Goal: Information Seeking & Learning: Learn about a topic

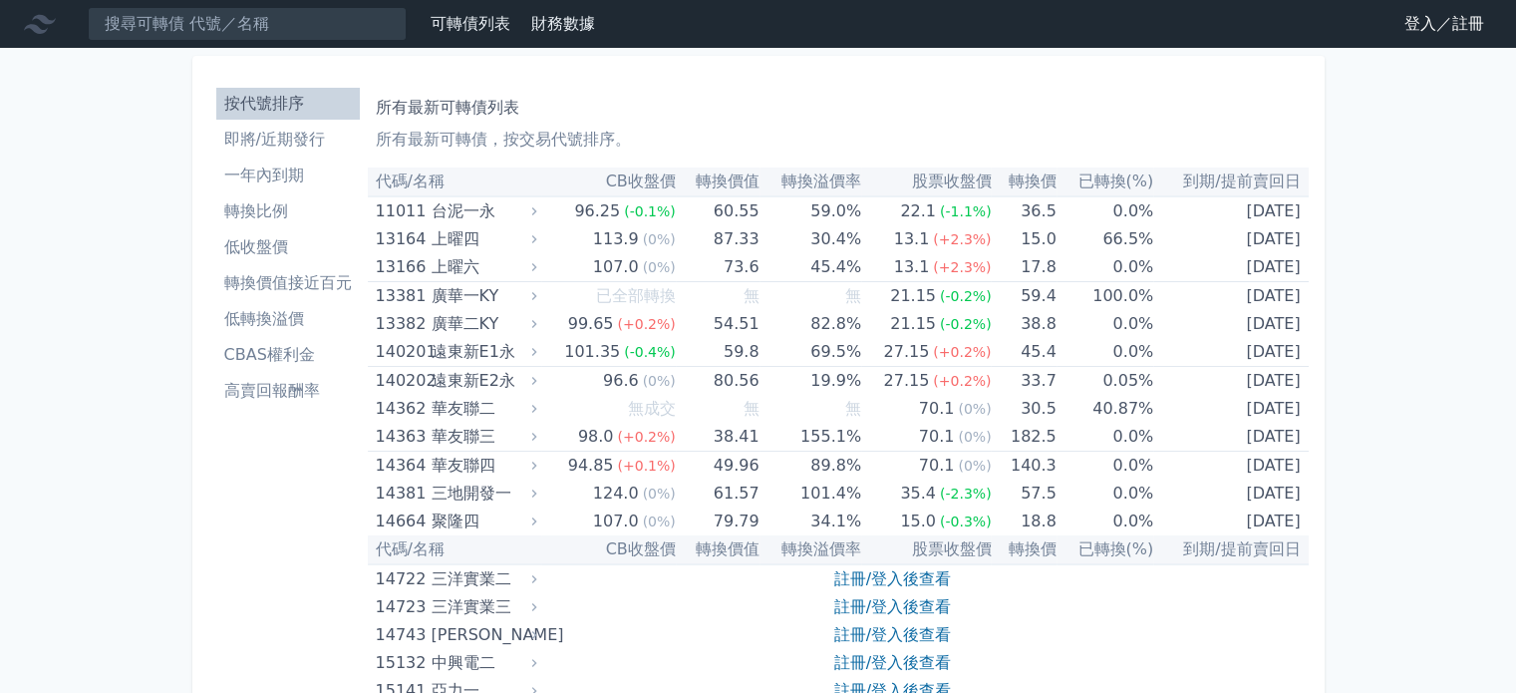
click at [1471, 32] on link "登入／註冊" at bounding box center [1444, 24] width 112 height 32
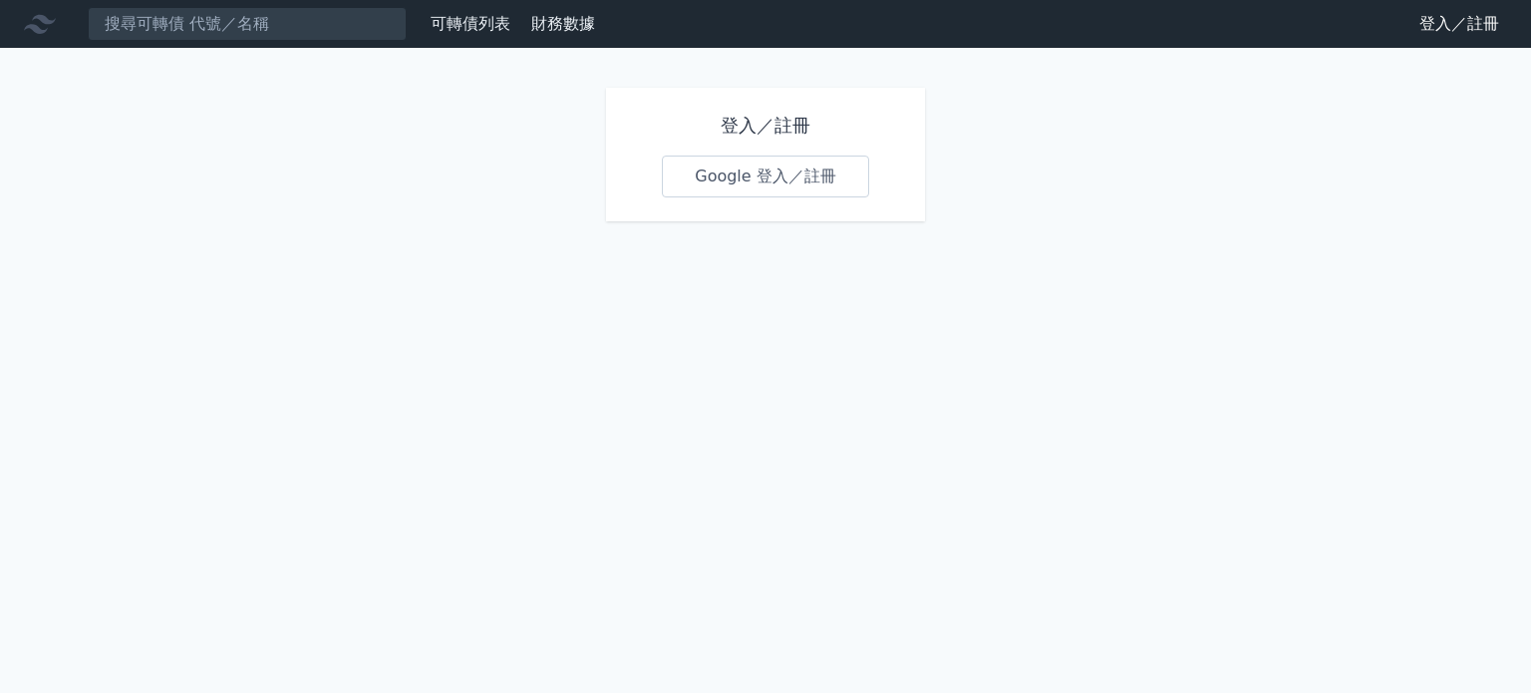
click at [736, 194] on link "Google 登入／註冊" at bounding box center [765, 176] width 207 height 42
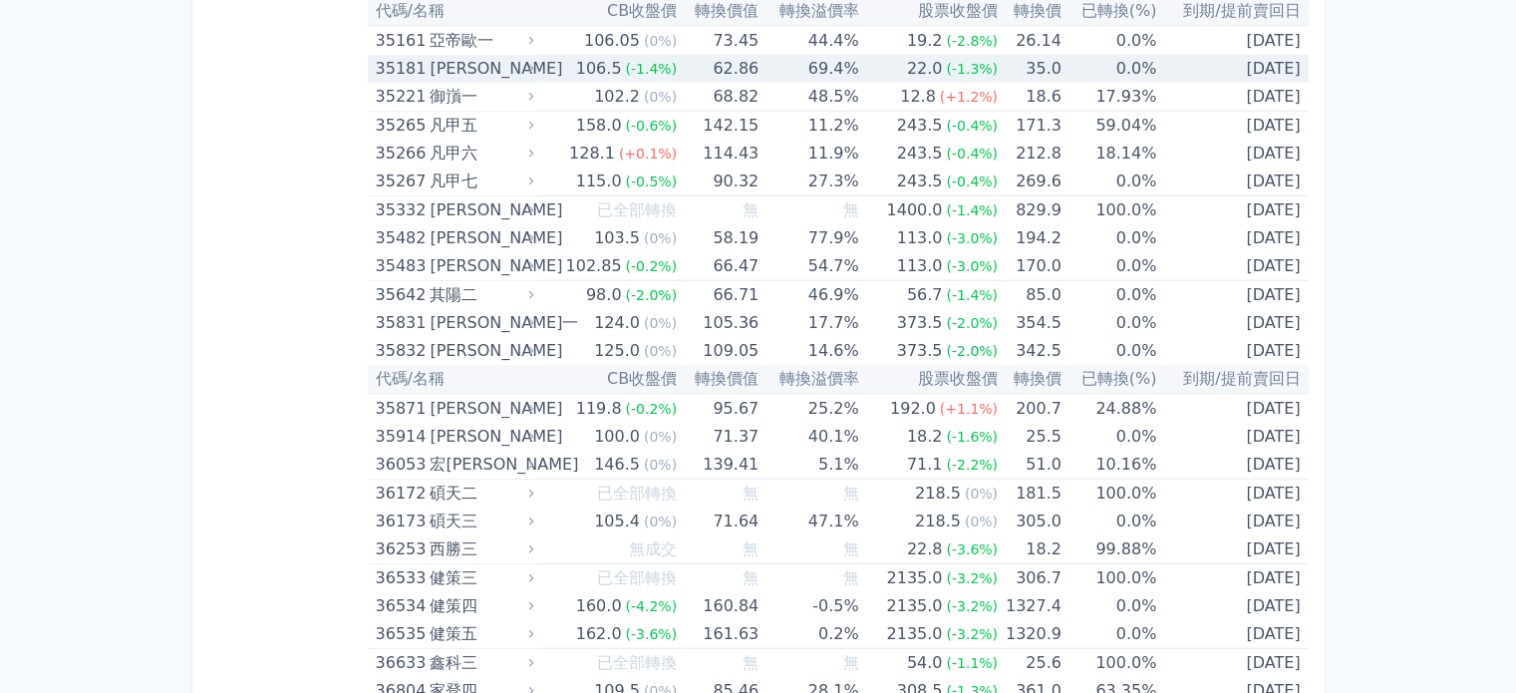
scroll to position [4584, 0]
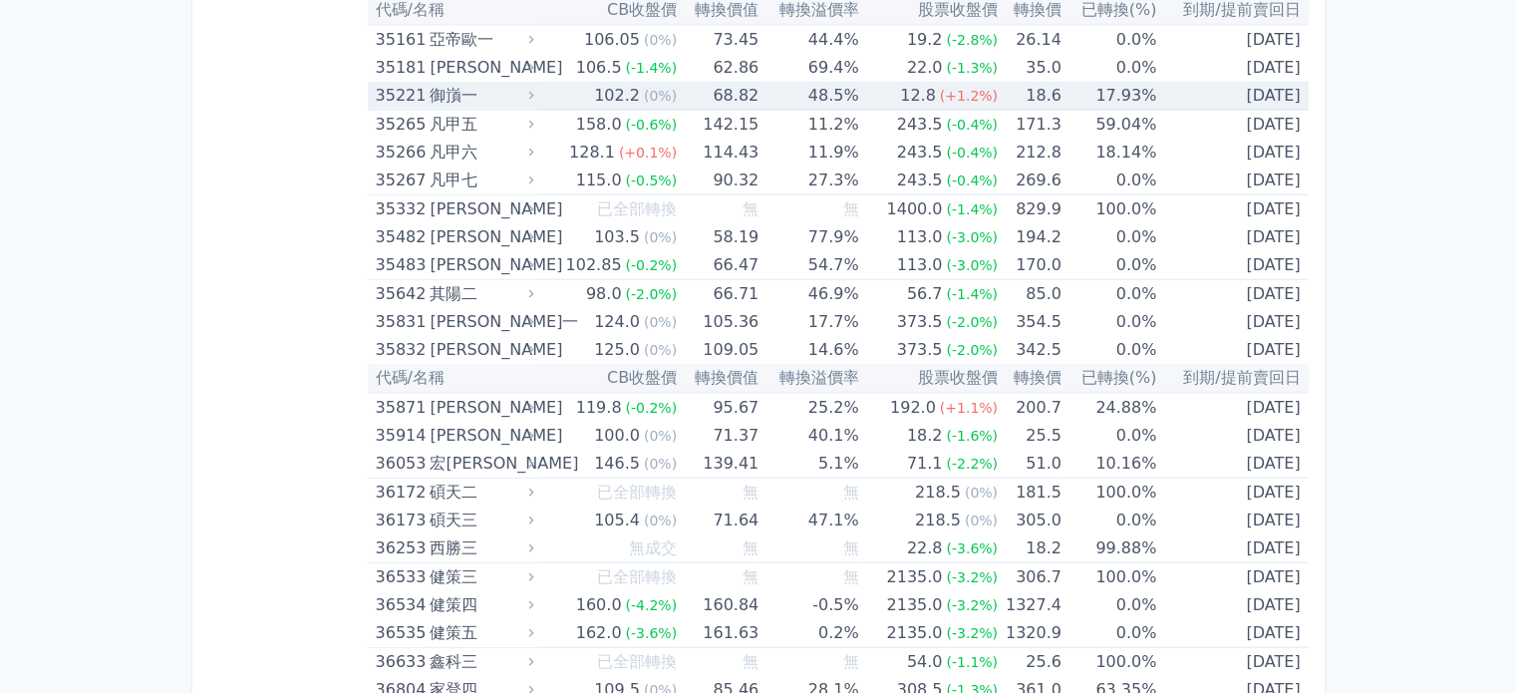
click at [395, 83] on div "35221" at bounding box center [401, 96] width 50 height 28
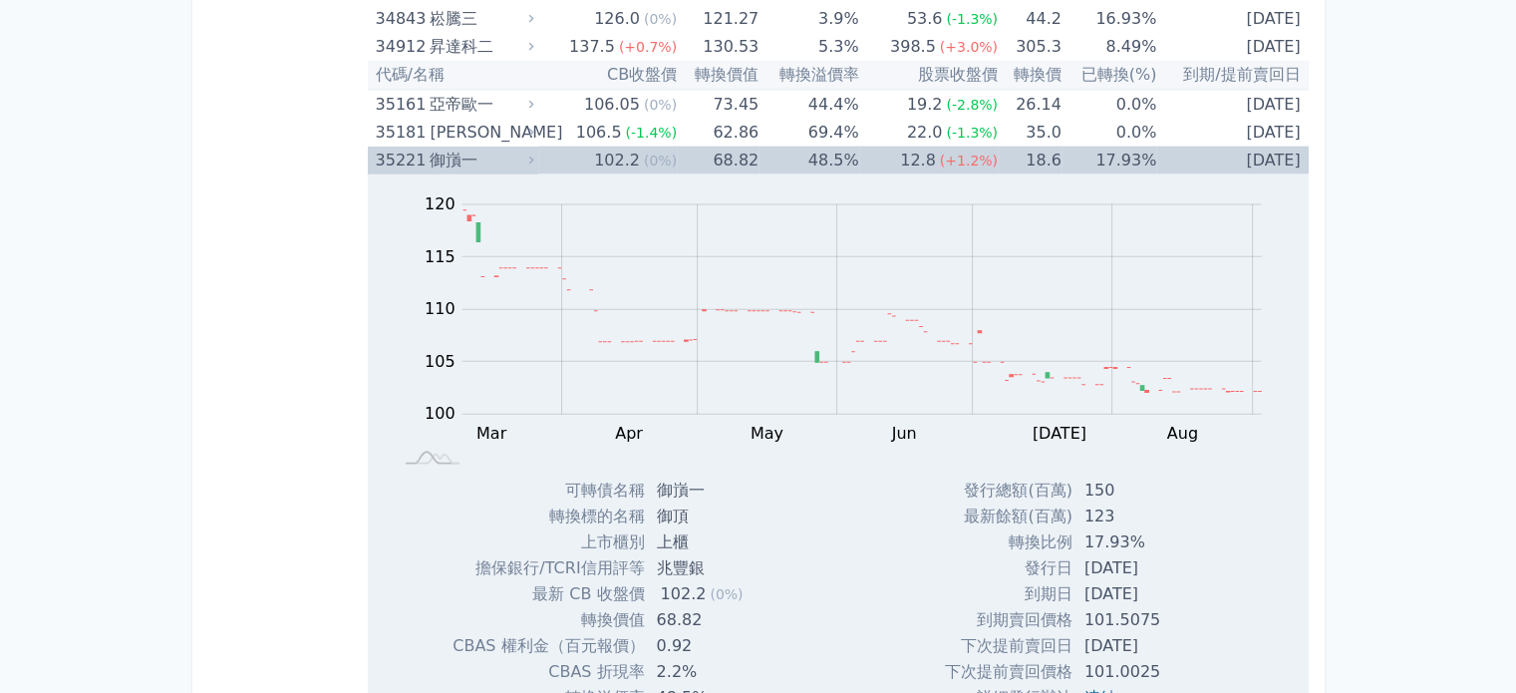
scroll to position [4485, 0]
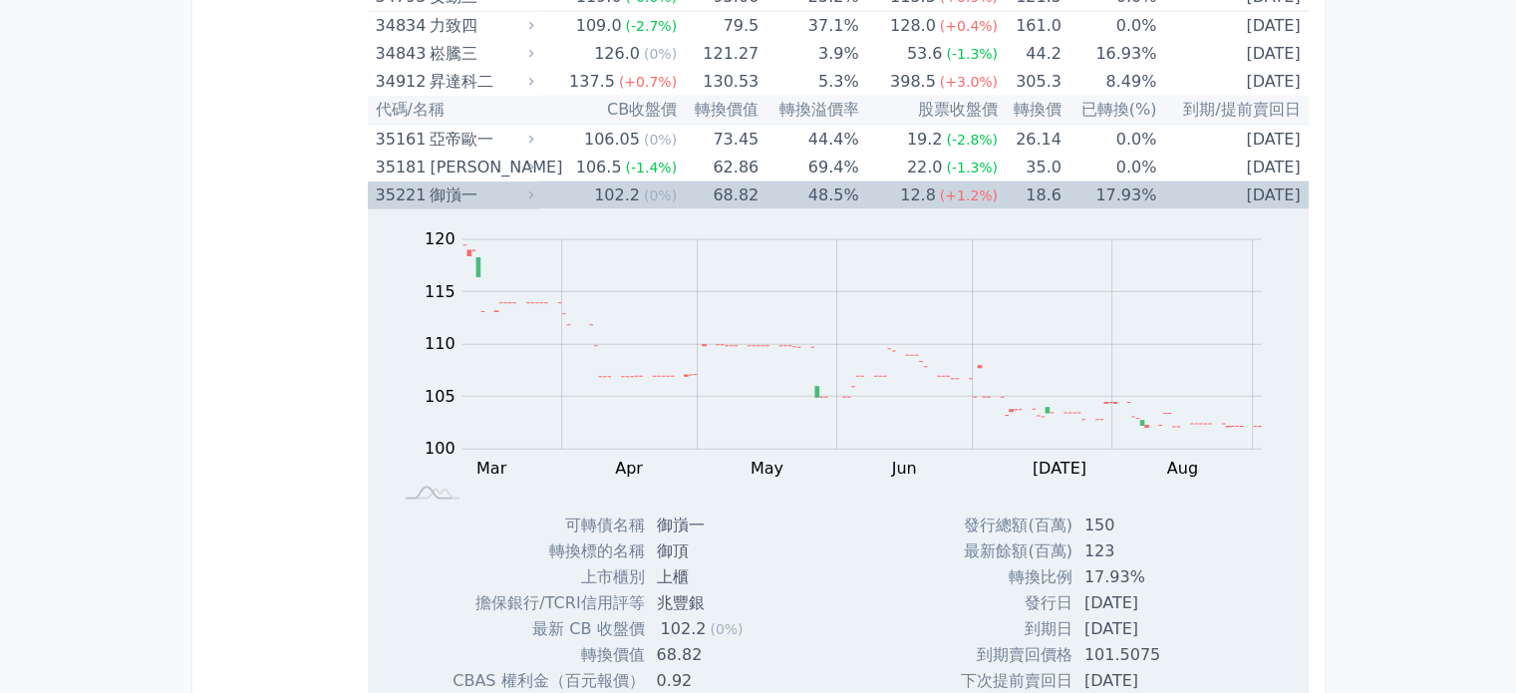
click at [467, 186] on div "御嵿一" at bounding box center [480, 195] width 100 height 28
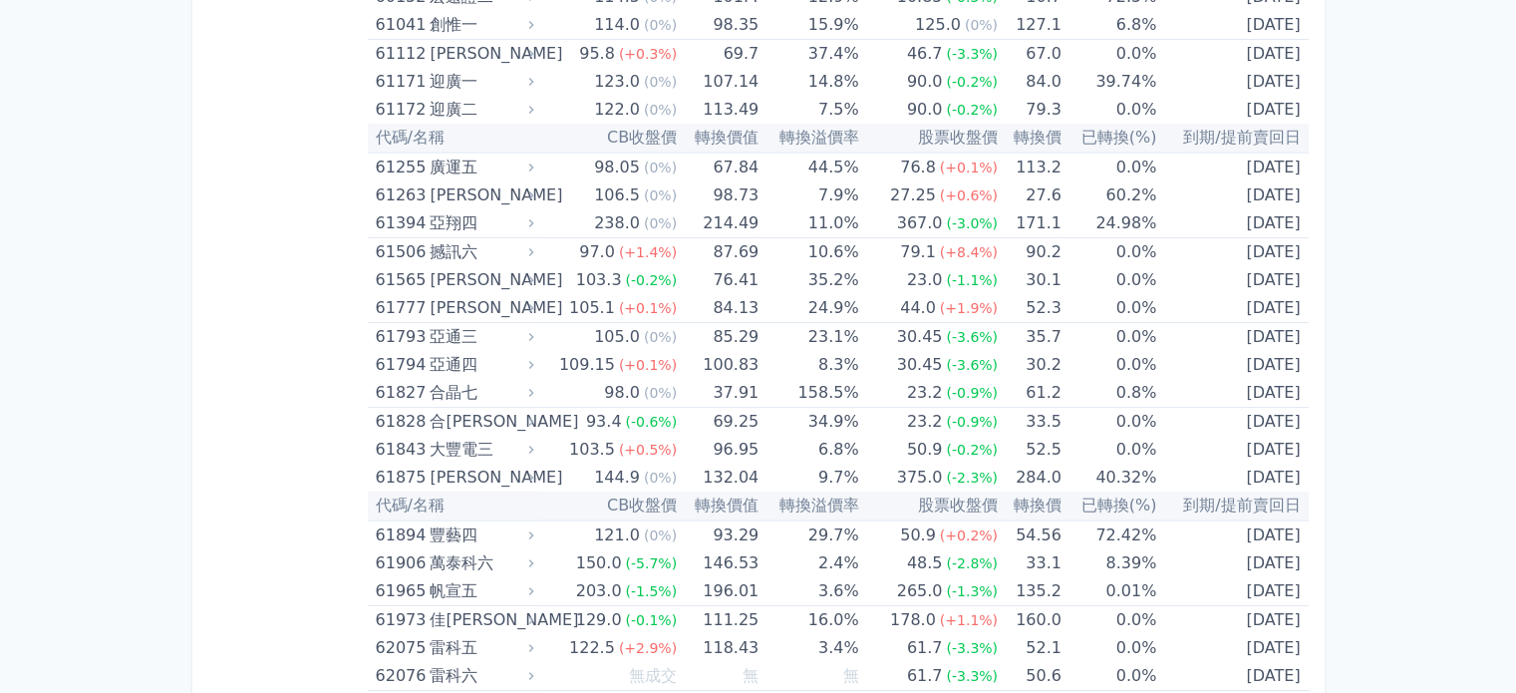
scroll to position [7773, 0]
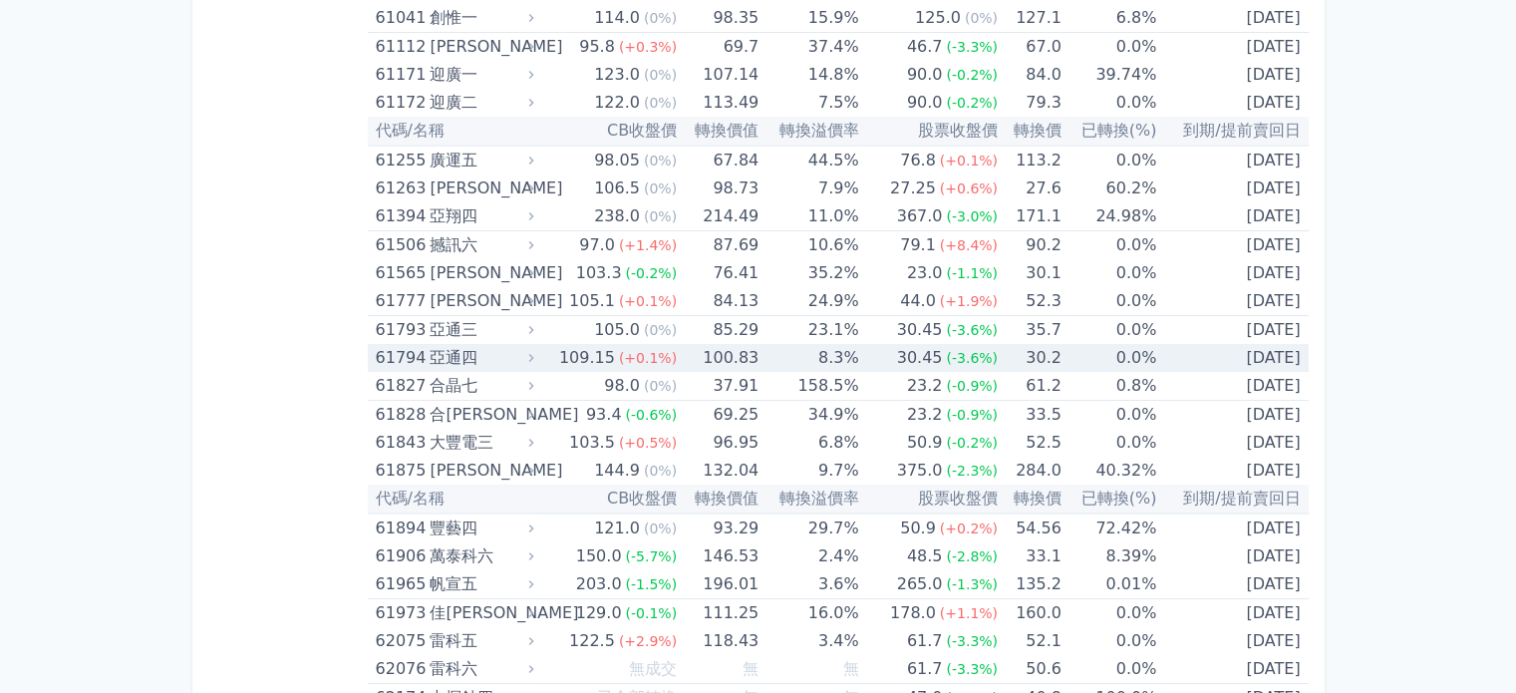
click at [470, 344] on div "亞通四" at bounding box center [480, 358] width 100 height 28
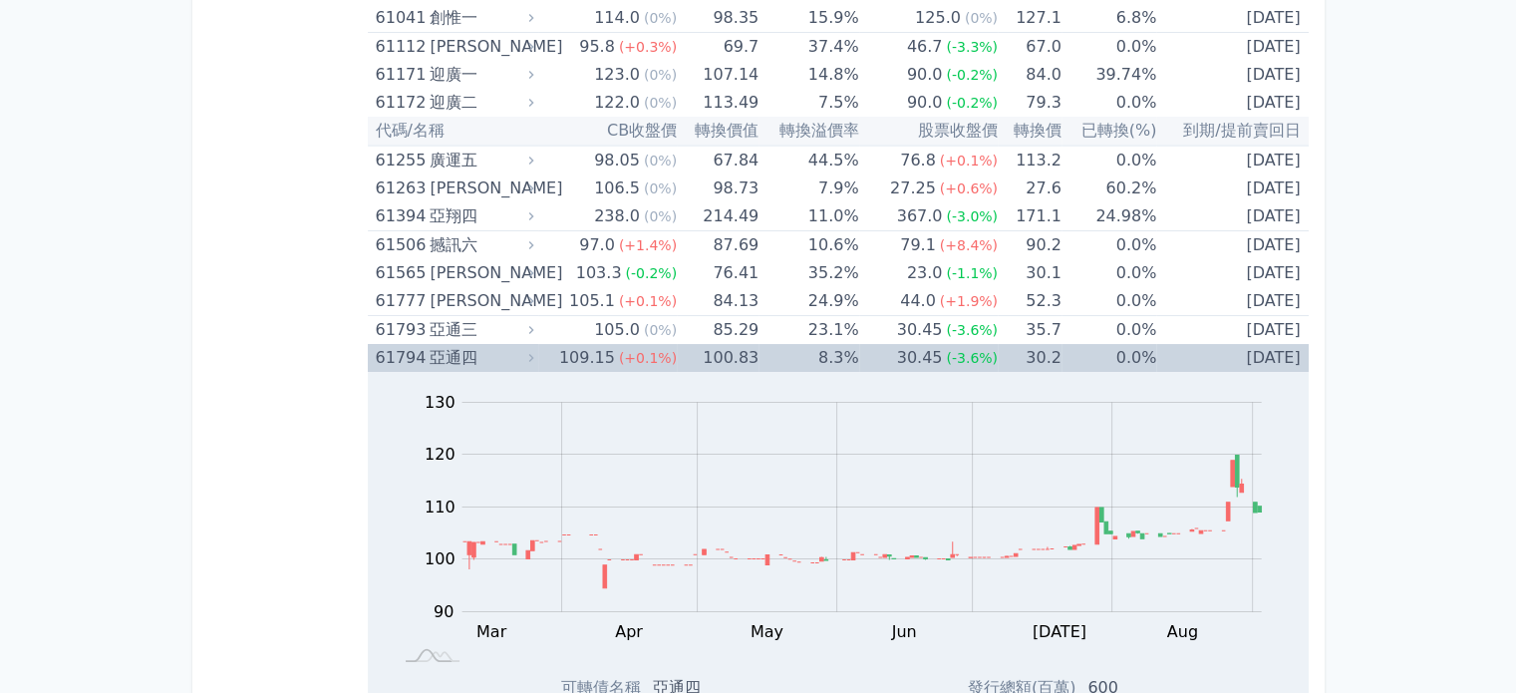
click at [470, 344] on div "亞通四" at bounding box center [480, 358] width 100 height 28
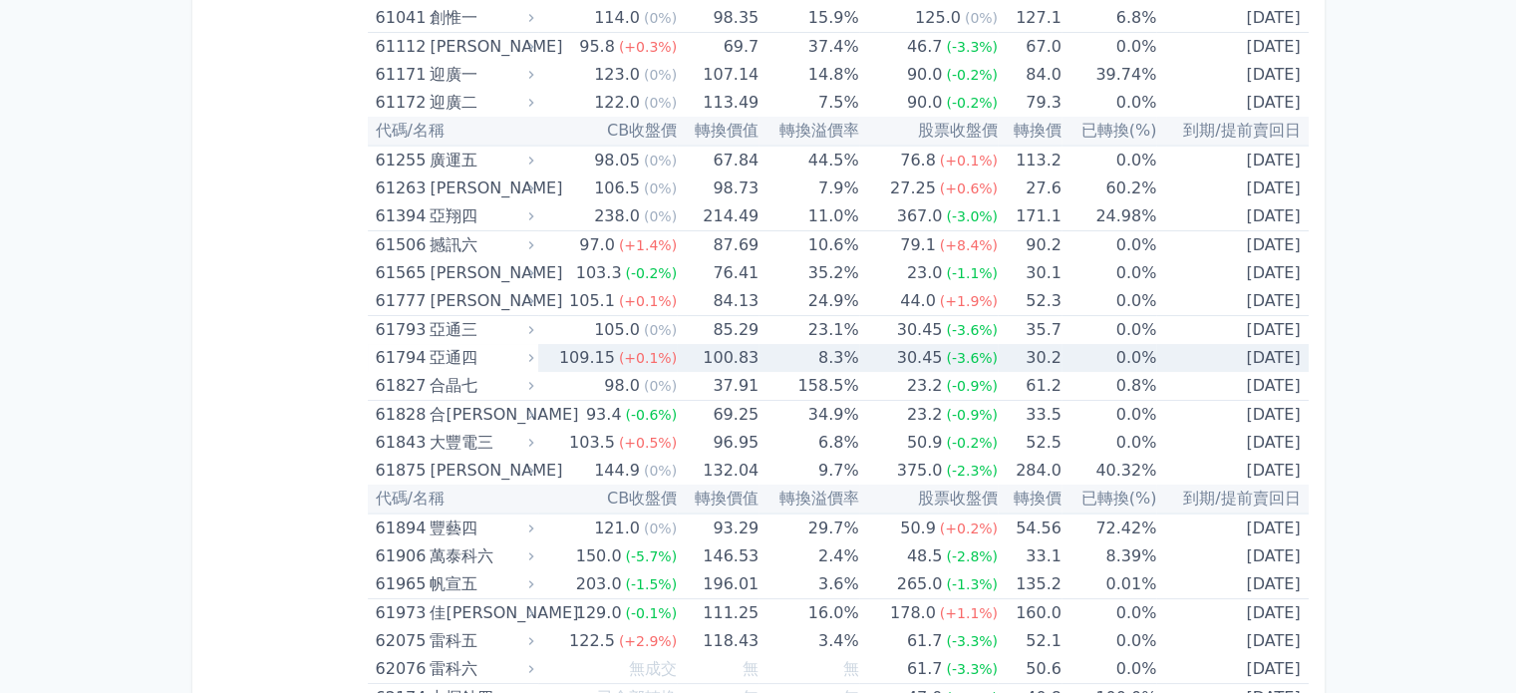
click at [470, 344] on div "亞通四" at bounding box center [480, 358] width 100 height 28
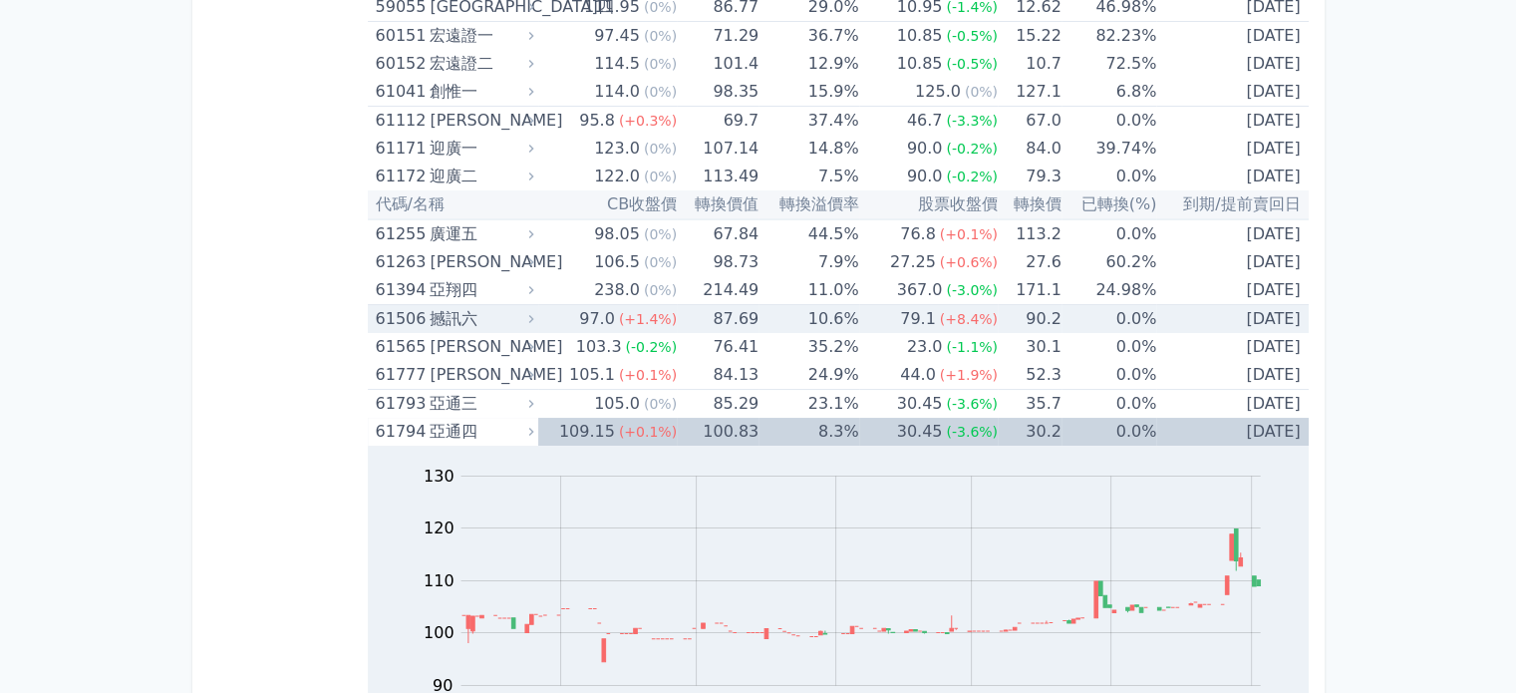
scroll to position [7674, 0]
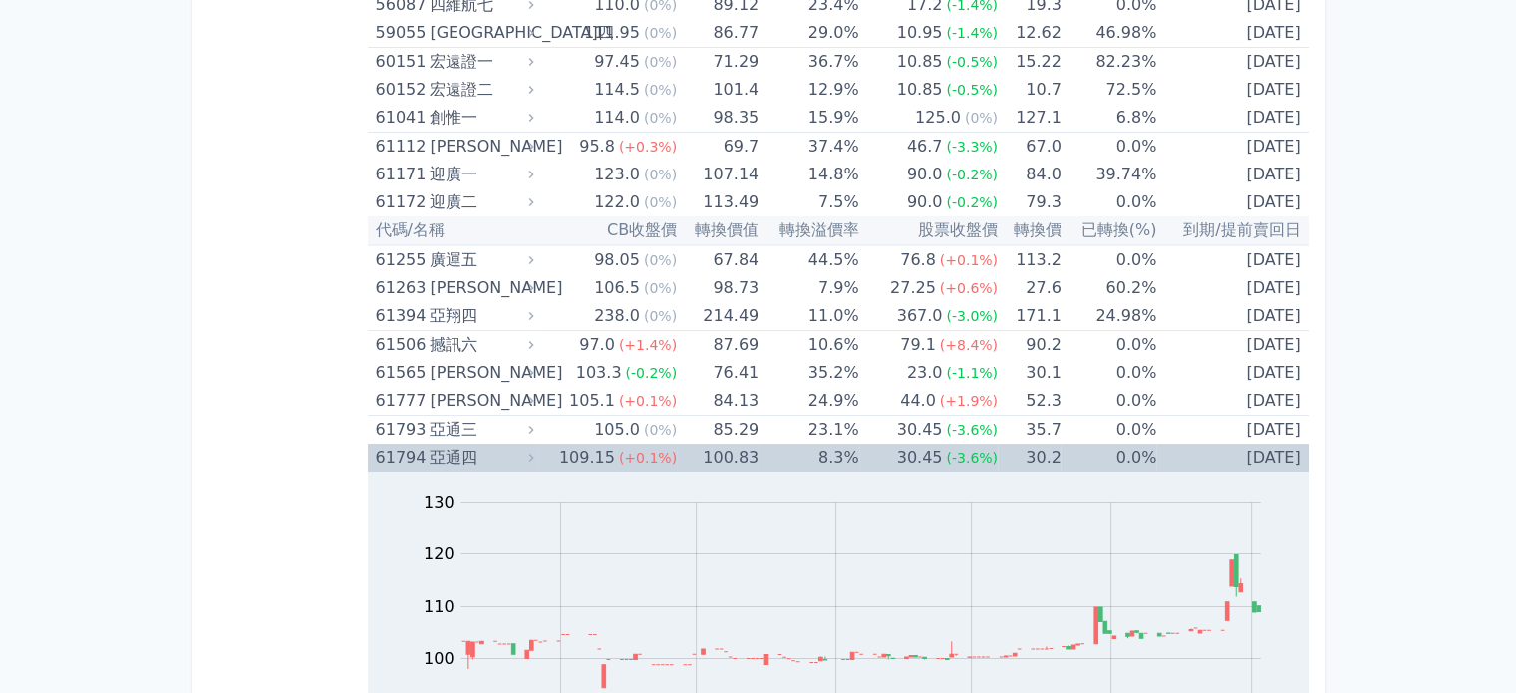
click at [441, 471] on div "Zoom Out 100 80 85 90 95 100 105 110 140 120 130 70 L Mar Apr May Jun [DATE] Au…" at bounding box center [838, 622] width 941 height 303
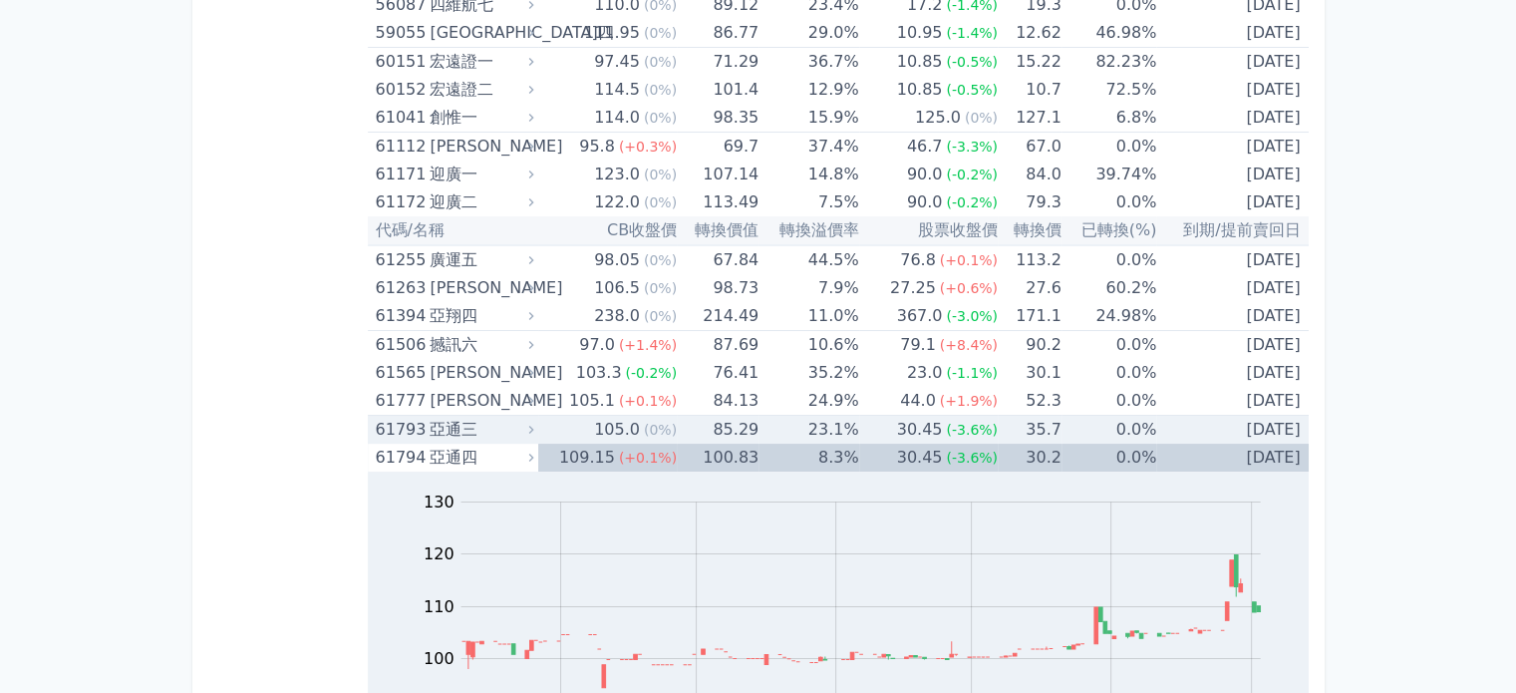
click at [453, 416] on div "亞通三" at bounding box center [480, 430] width 100 height 28
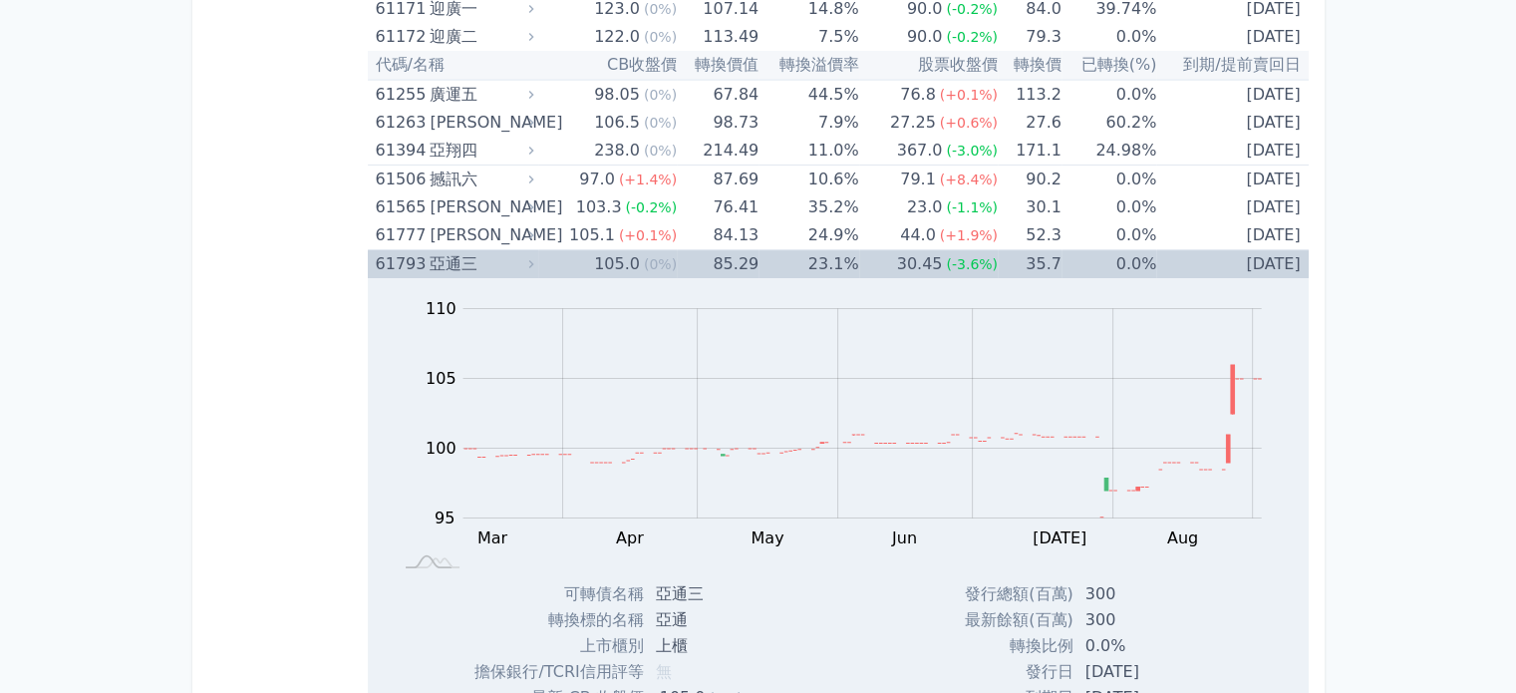
scroll to position [7973, 0]
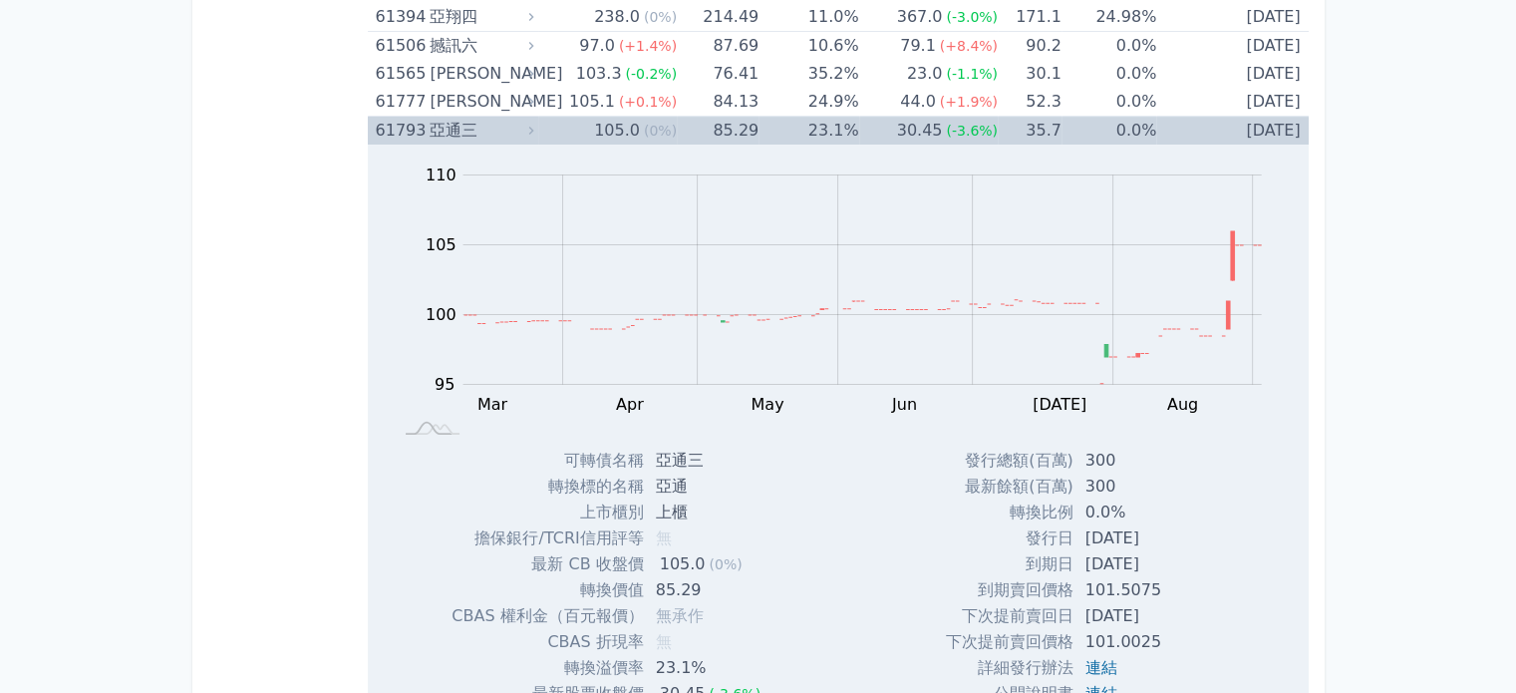
click at [438, 117] on div "亞通三" at bounding box center [480, 131] width 100 height 28
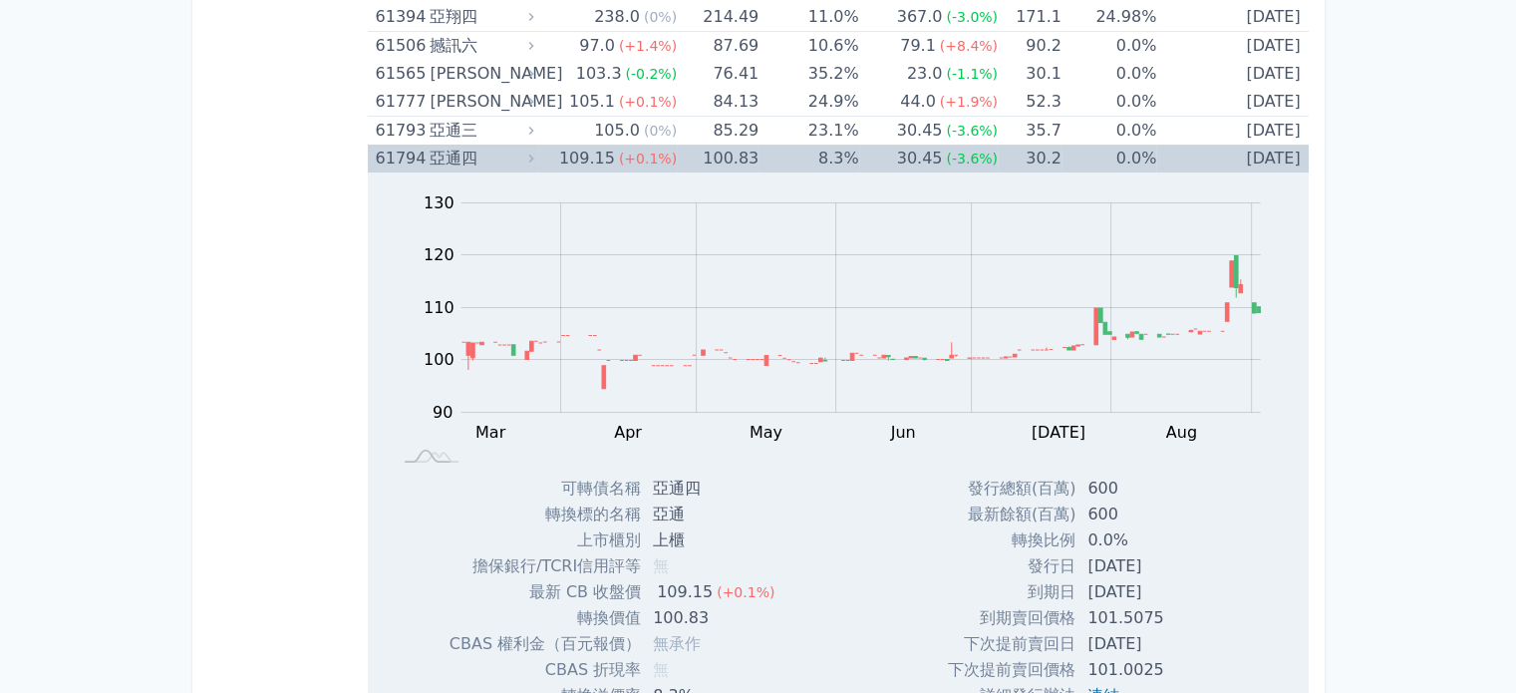
click at [438, 145] on div "亞通四" at bounding box center [480, 159] width 100 height 28
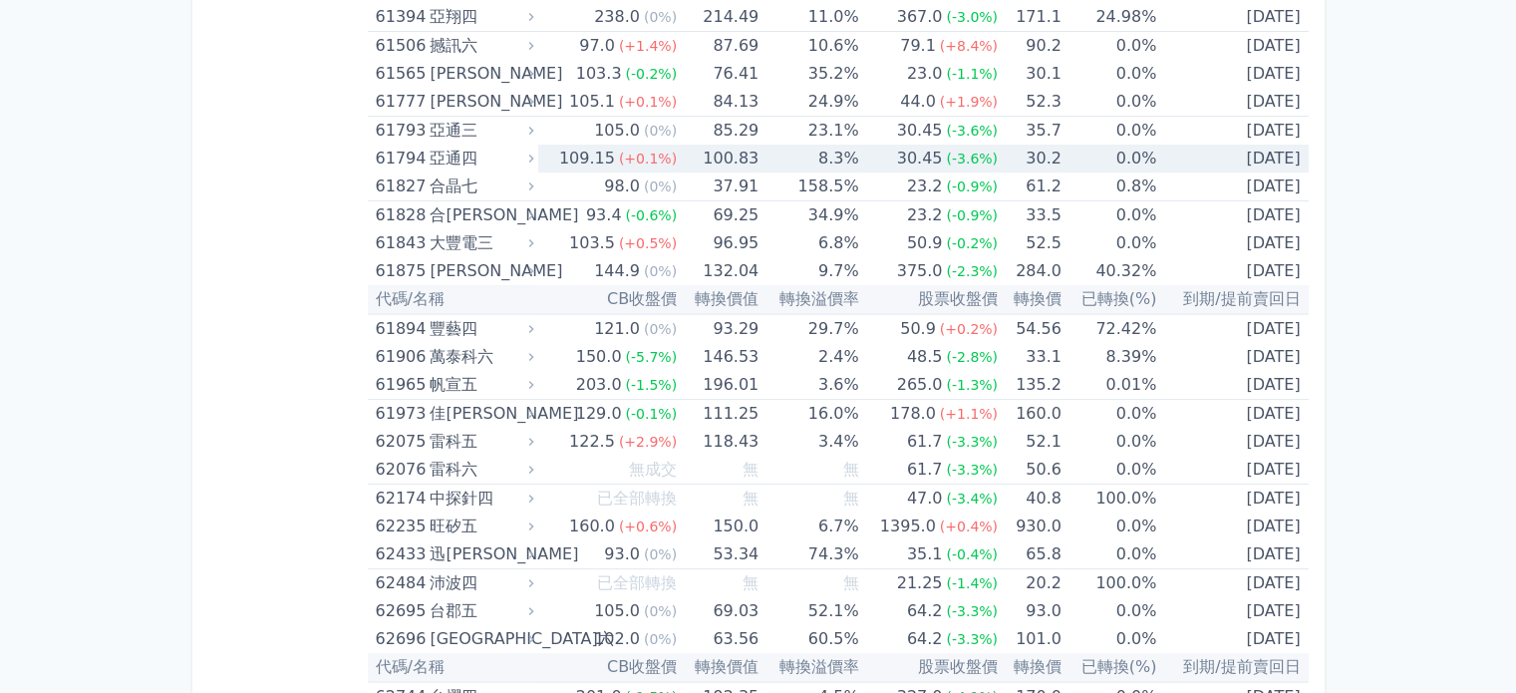
click at [438, 145] on div "亞通四" at bounding box center [480, 159] width 100 height 28
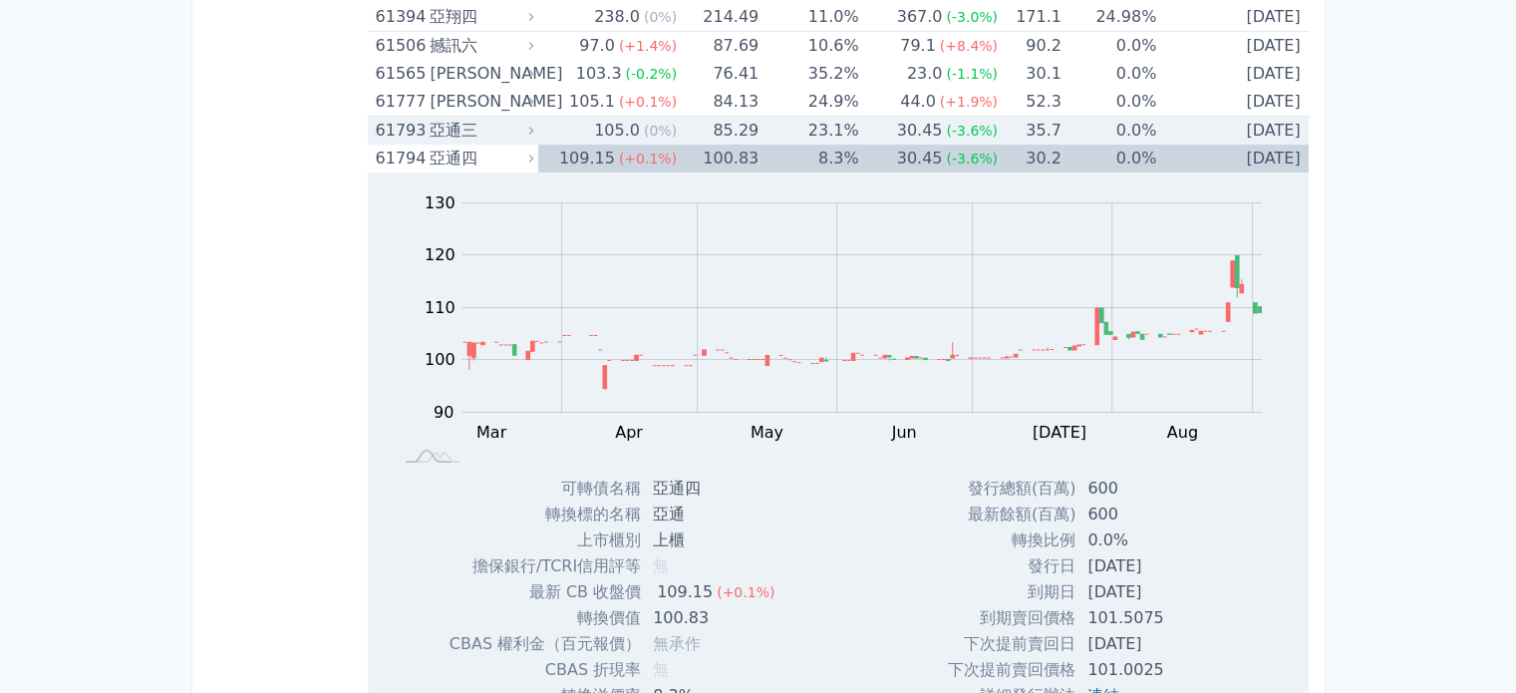
click at [444, 117] on div "亞通三" at bounding box center [480, 131] width 100 height 28
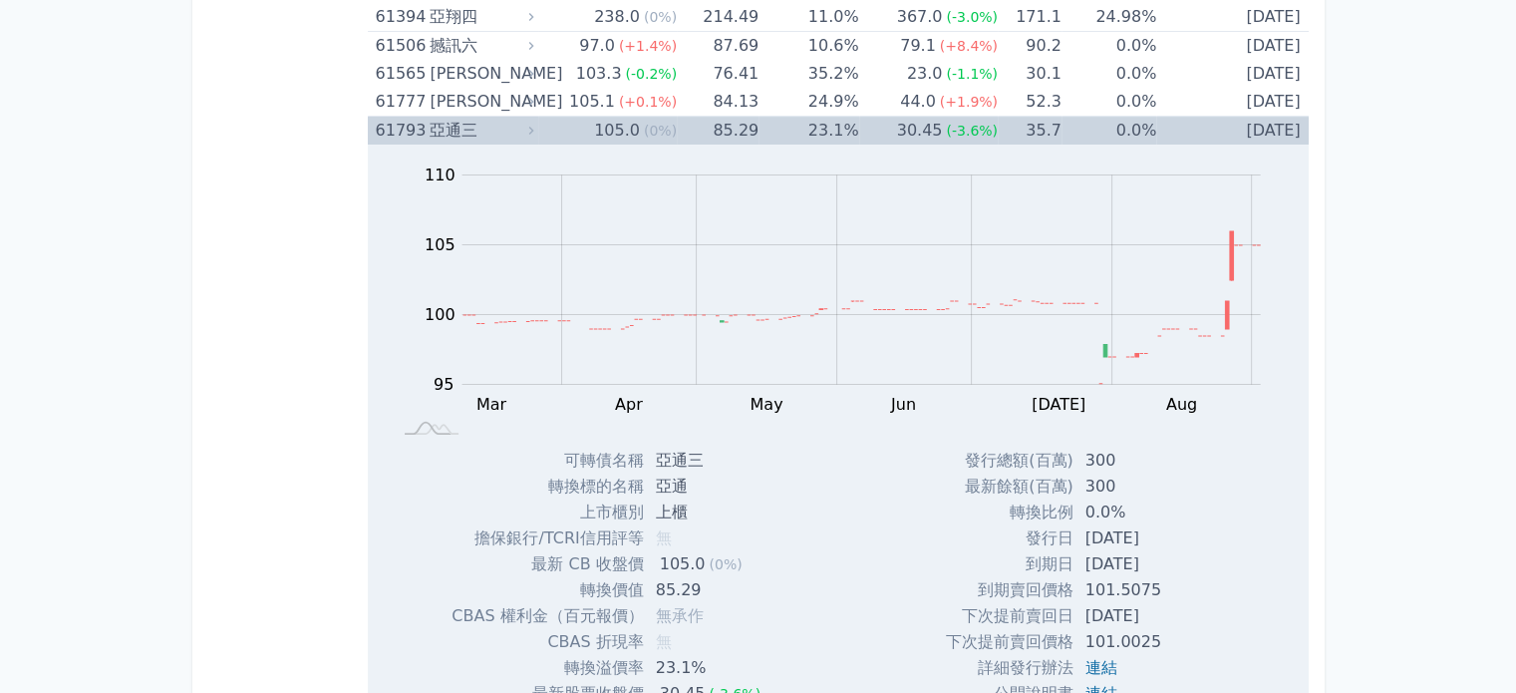
click at [444, 117] on div "亞通三" at bounding box center [480, 131] width 100 height 28
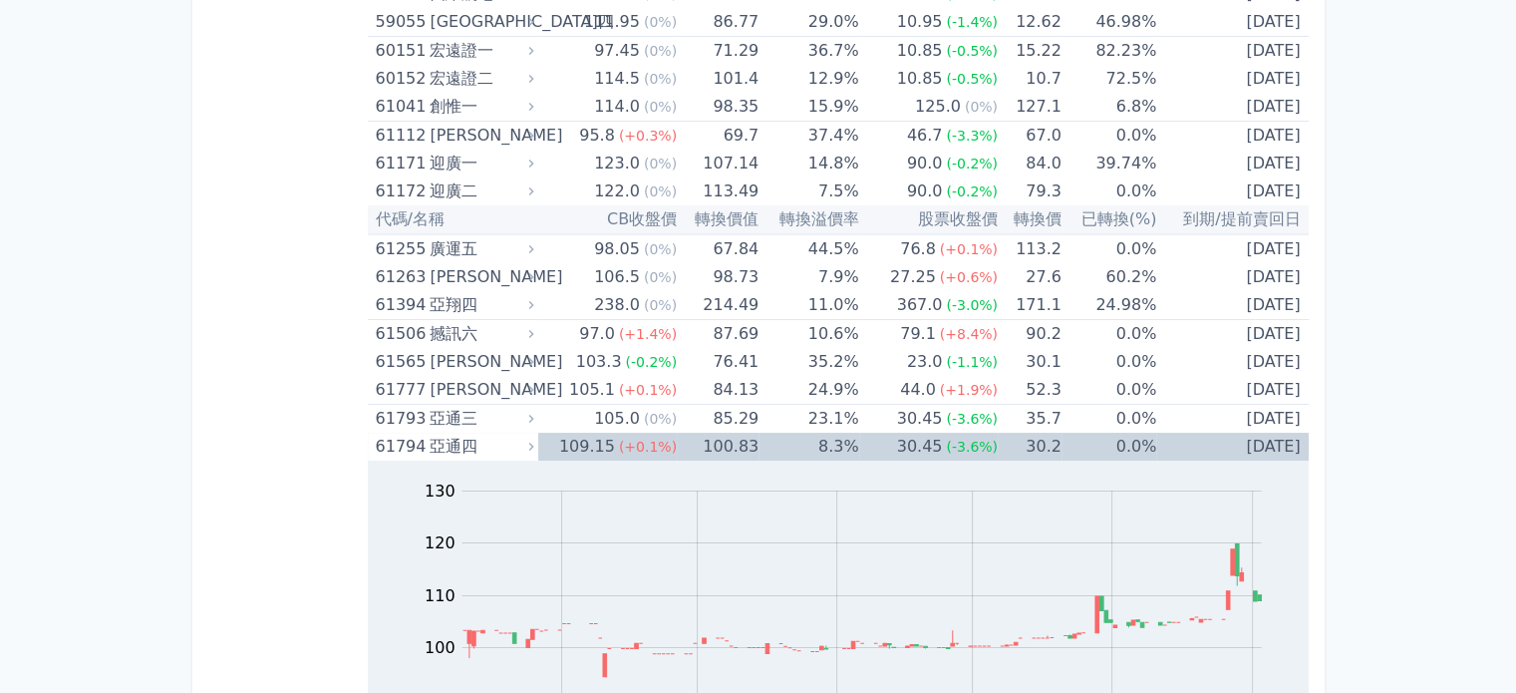
scroll to position [7674, 0]
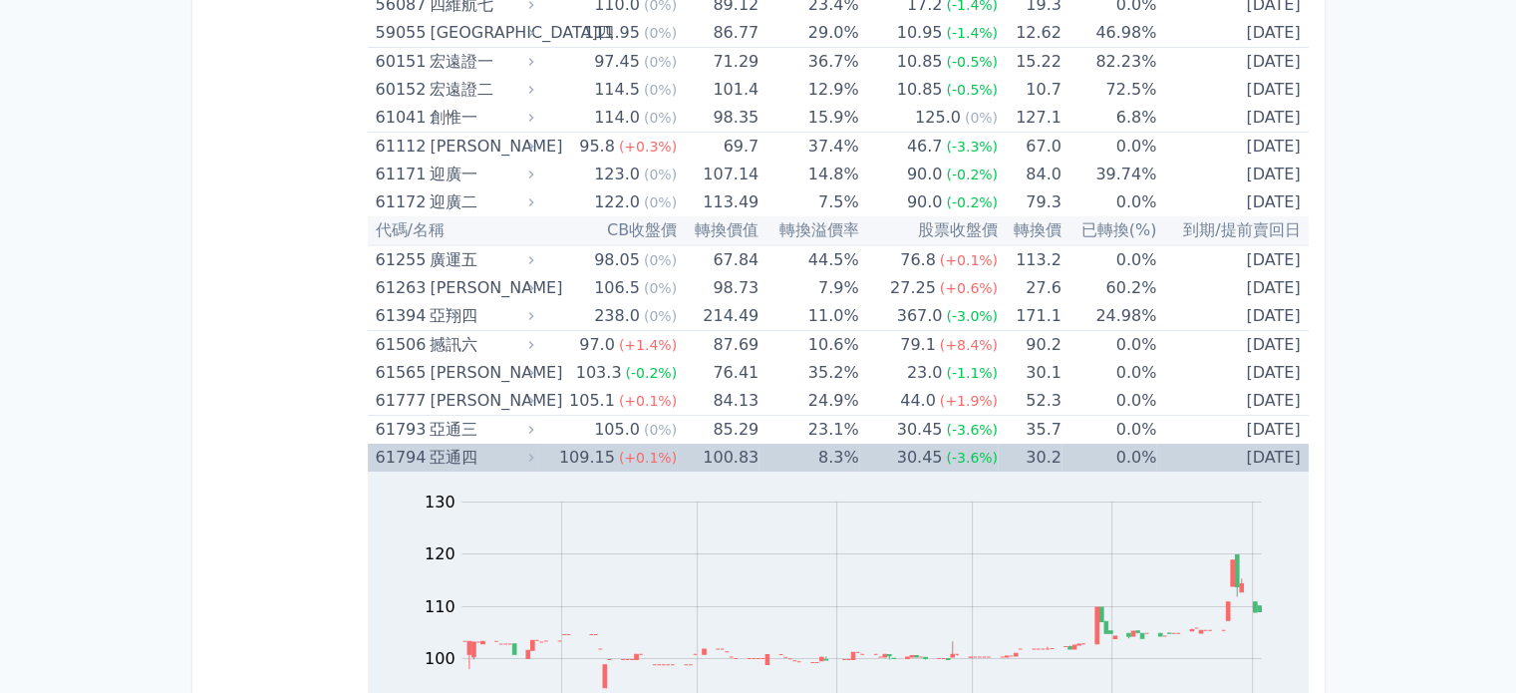
click at [468, 443] on div "亞通四" at bounding box center [480, 457] width 100 height 28
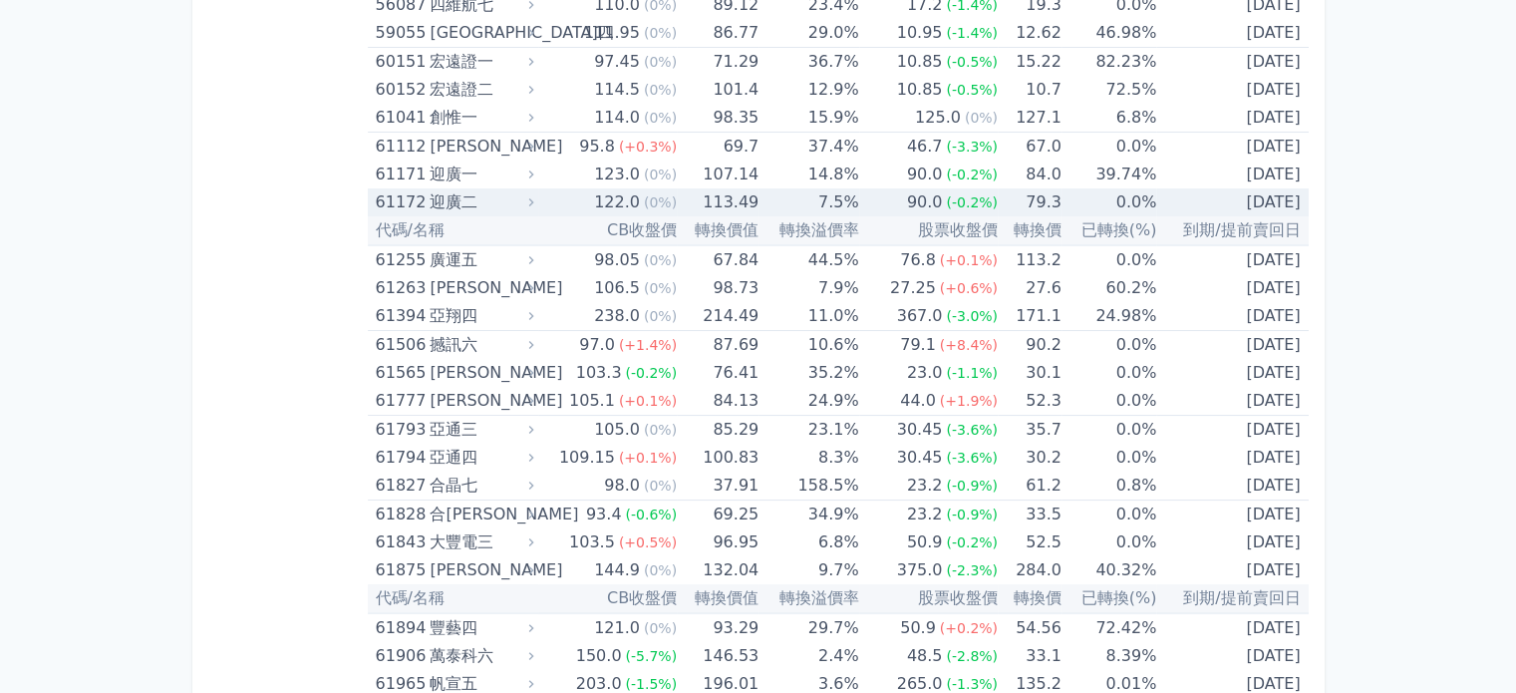
click at [411, 188] on div "61172" at bounding box center [401, 202] width 50 height 28
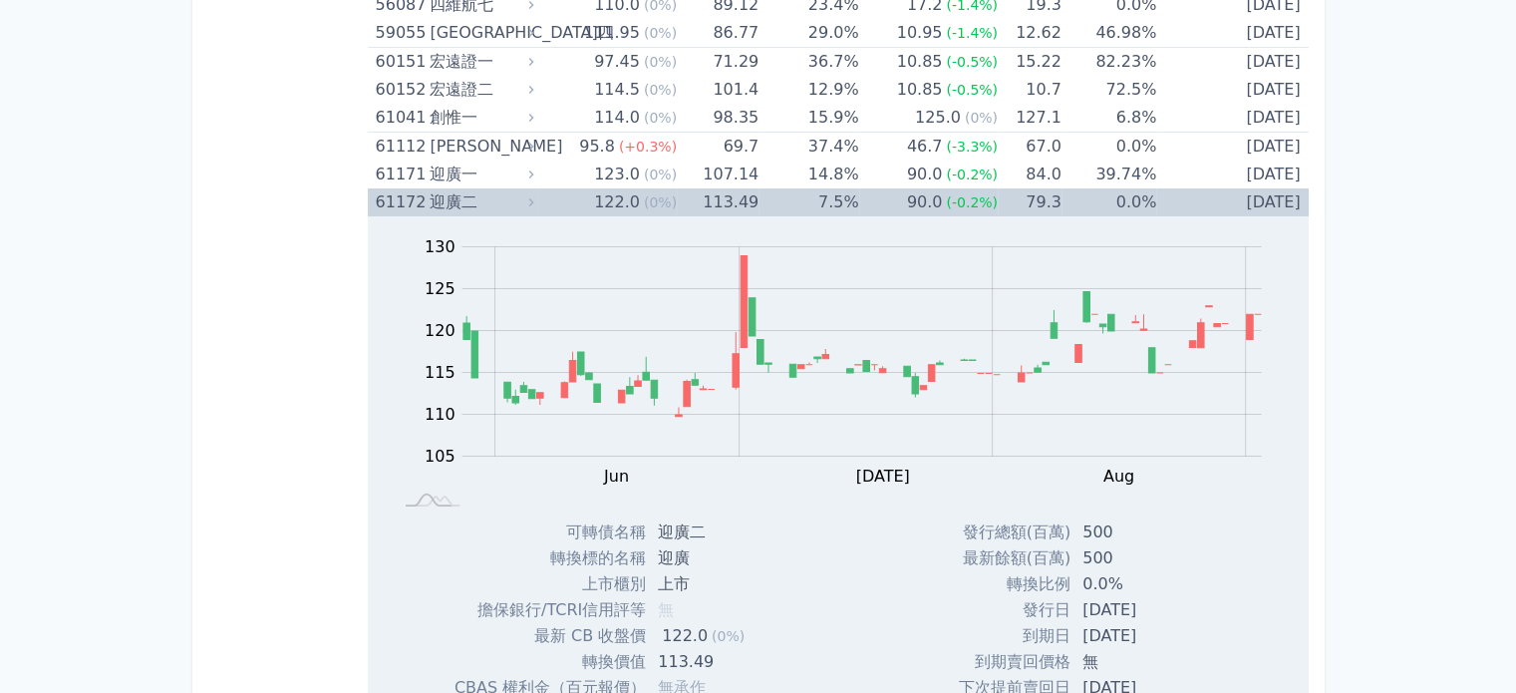
click at [411, 188] on div "61172" at bounding box center [401, 202] width 50 height 28
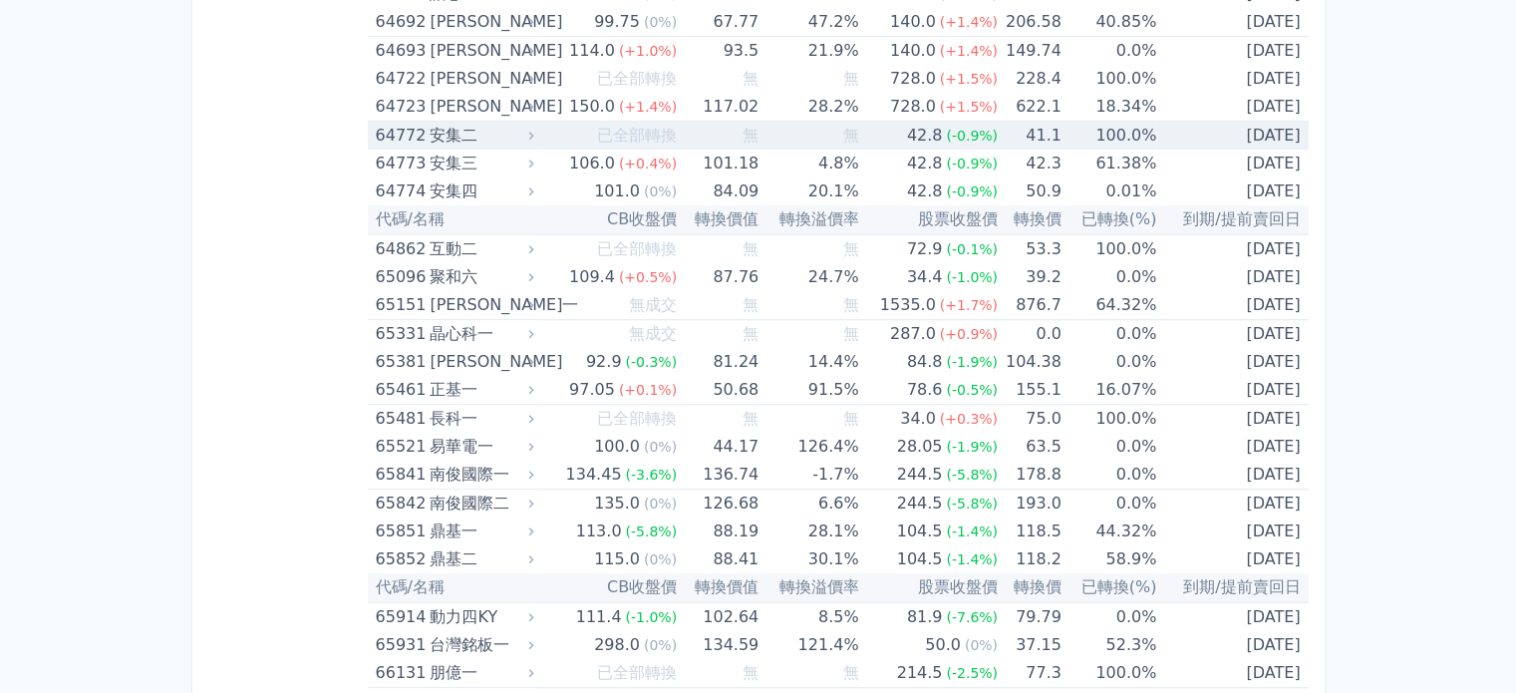
scroll to position [9169, 0]
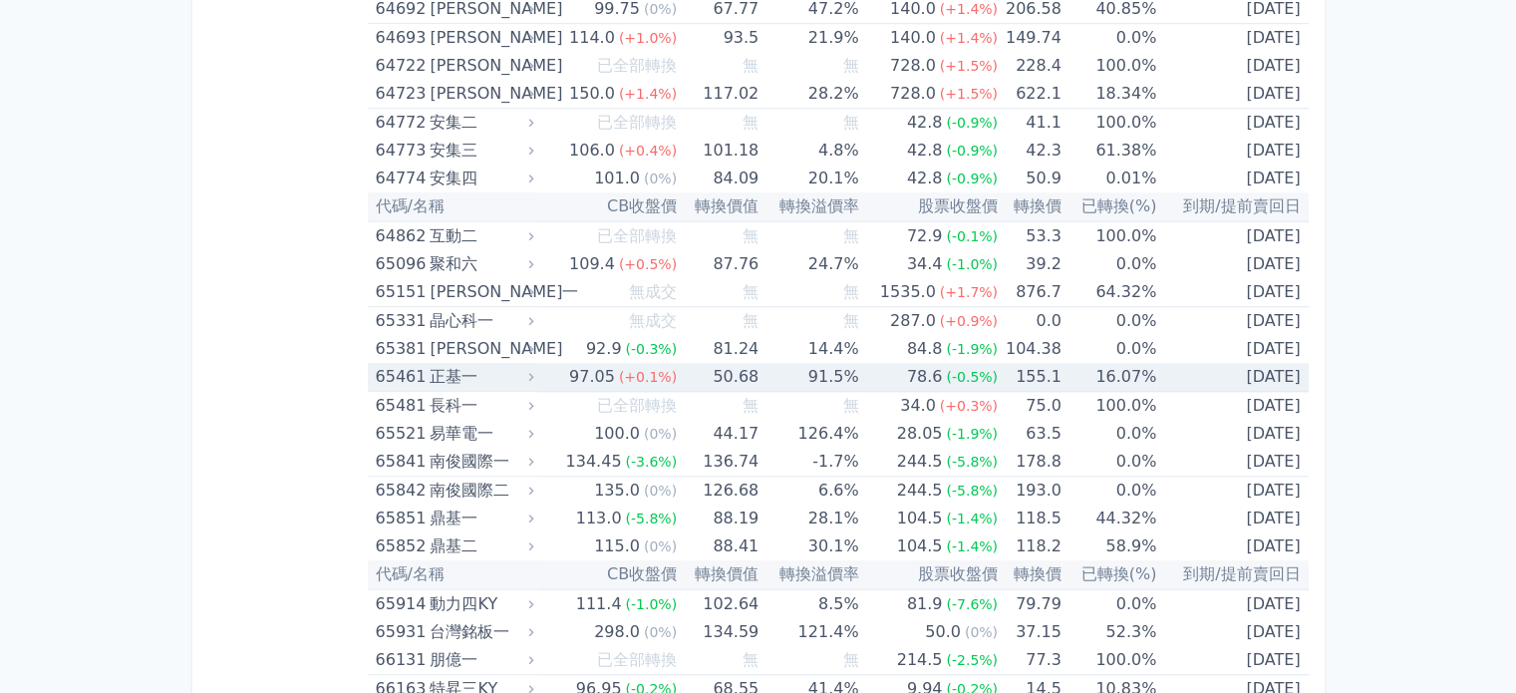
click at [399, 363] on div "65461" at bounding box center [401, 377] width 50 height 28
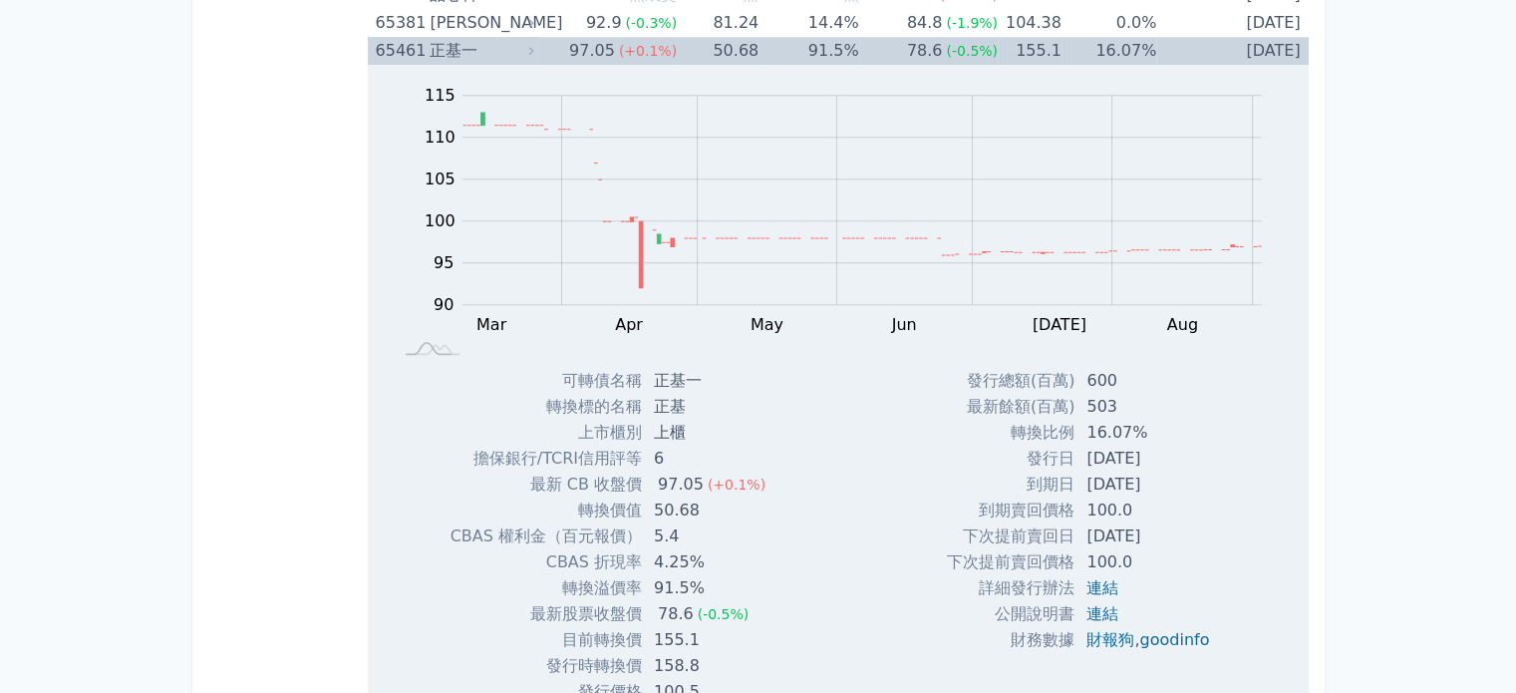
scroll to position [9368, 0]
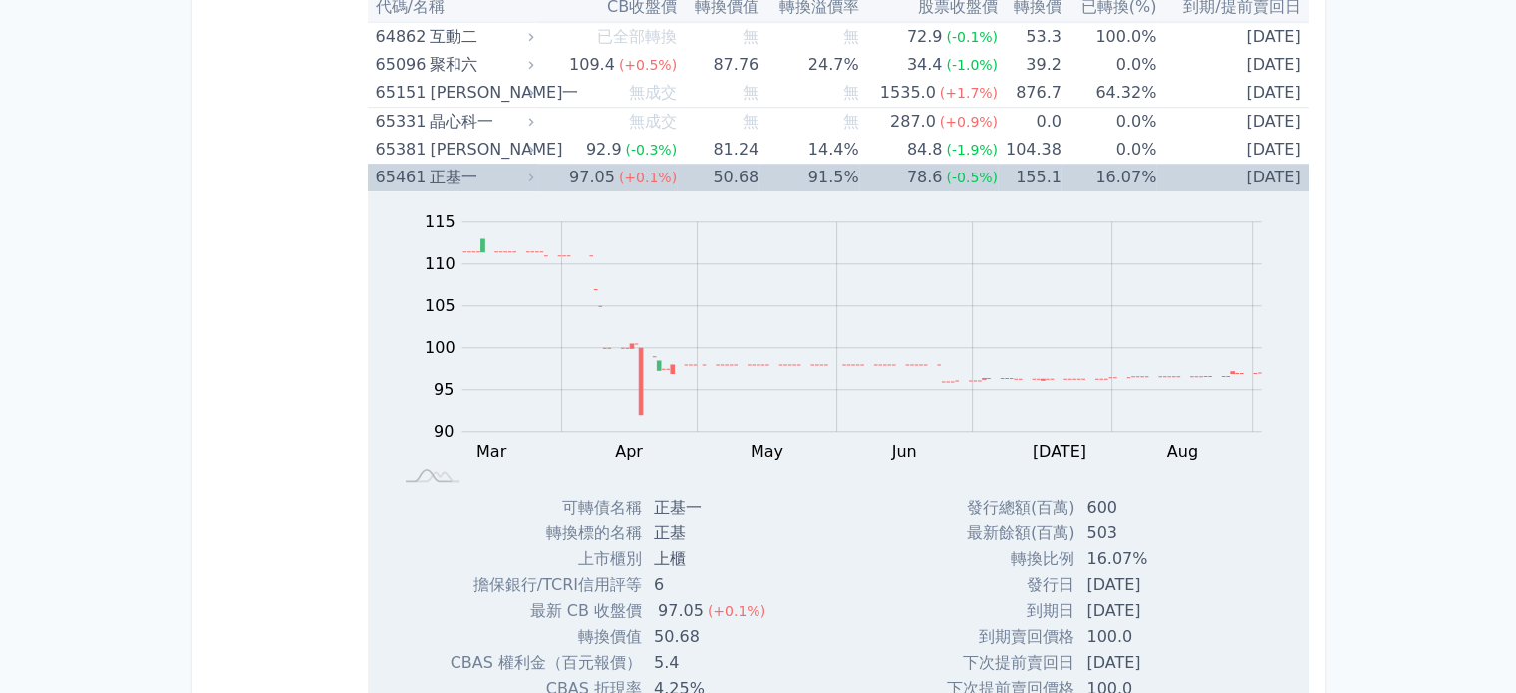
click at [403, 163] on div "65461" at bounding box center [401, 177] width 50 height 28
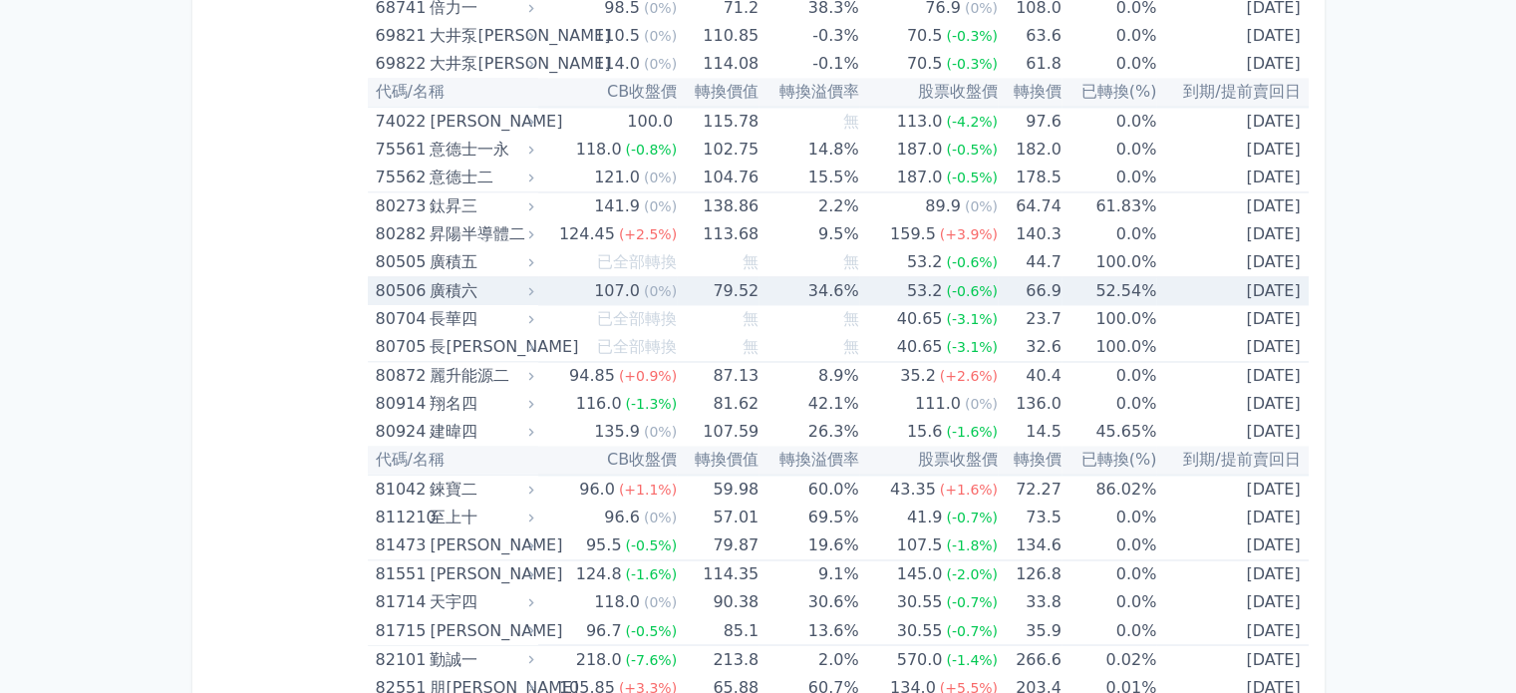
scroll to position [10763, 0]
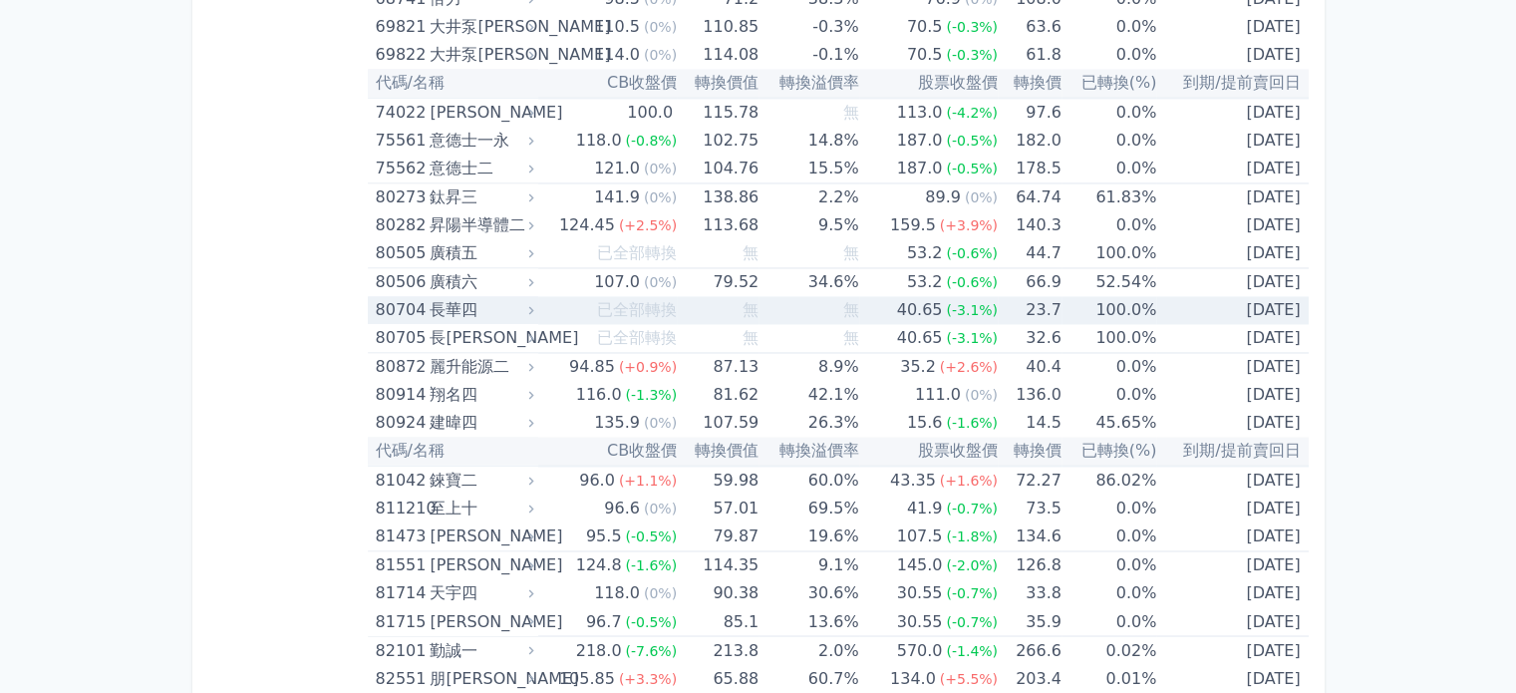
click at [368, 296] on td "80704 長[PERSON_NAME]" at bounding box center [453, 310] width 170 height 28
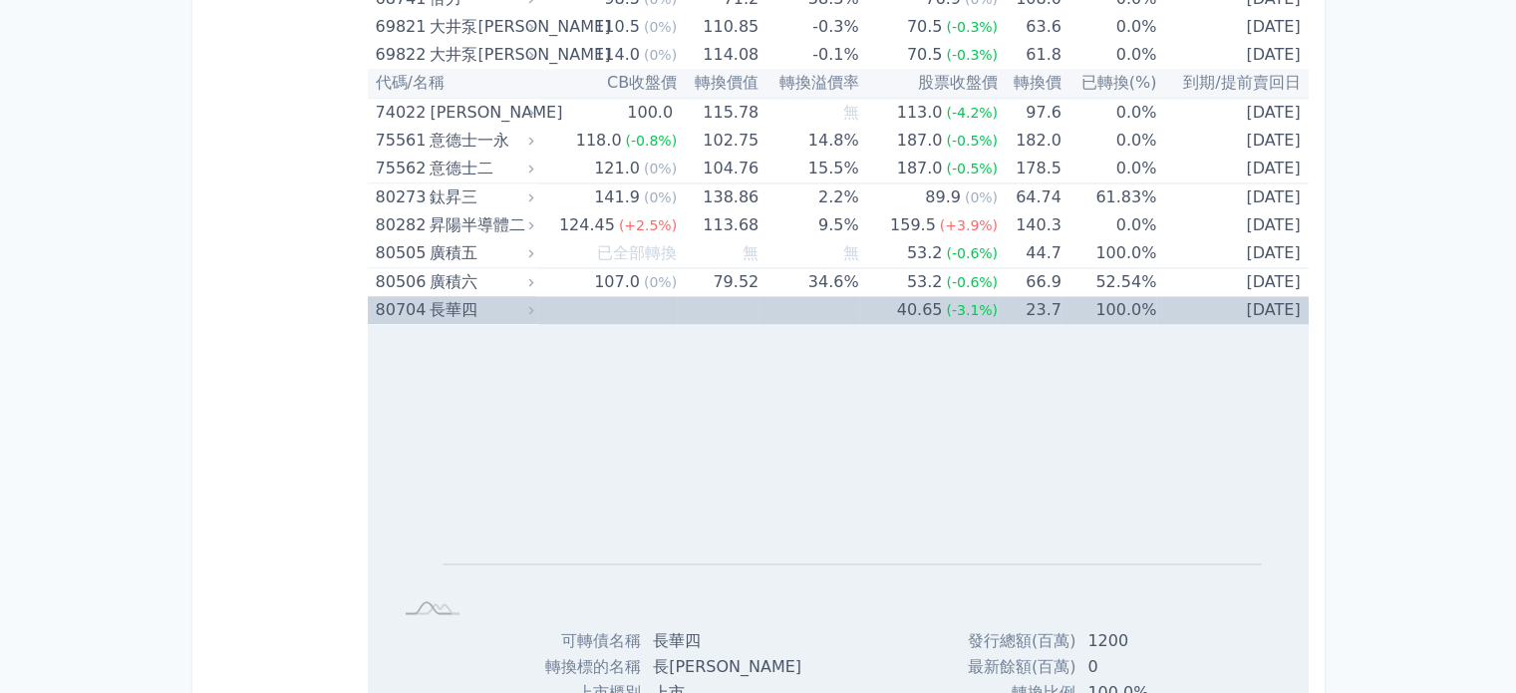
click at [399, 296] on div "80704" at bounding box center [401, 310] width 50 height 28
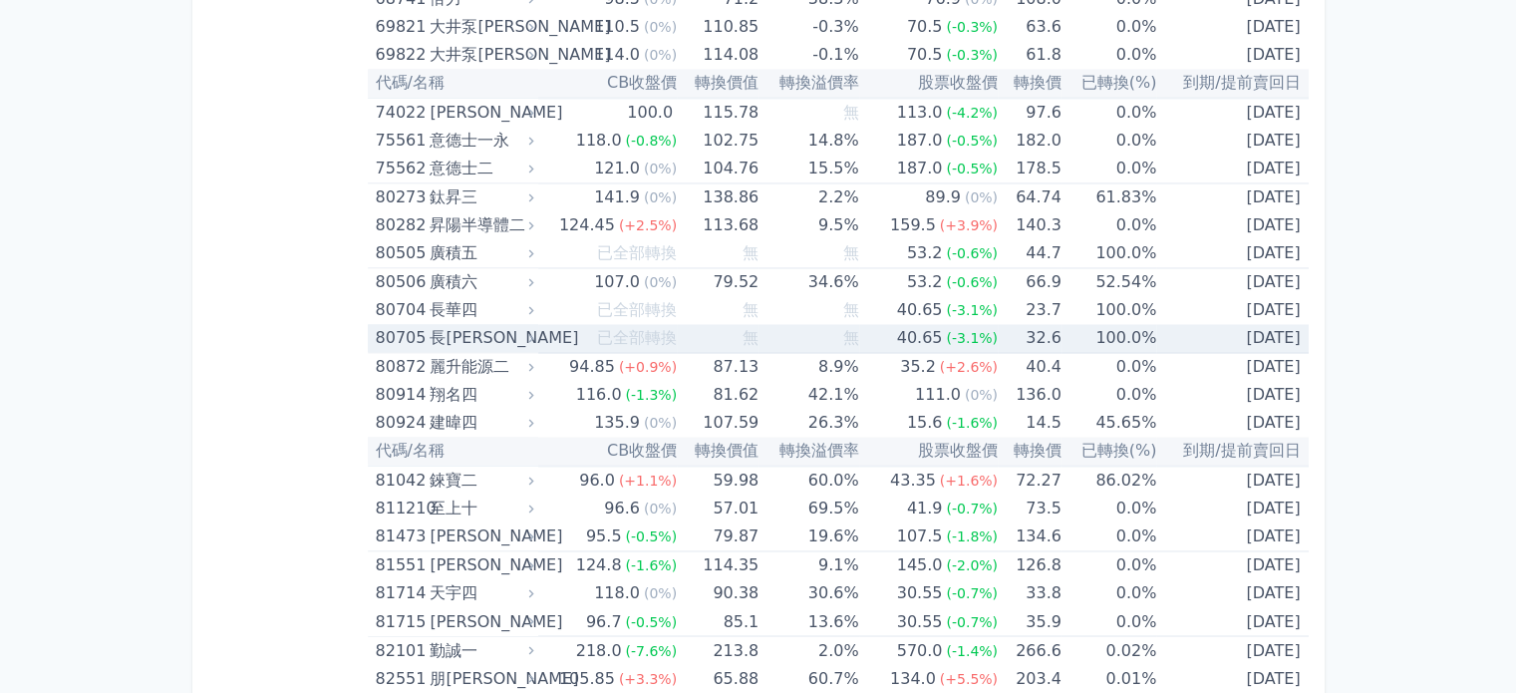
click at [411, 324] on div "80705" at bounding box center [401, 338] width 50 height 28
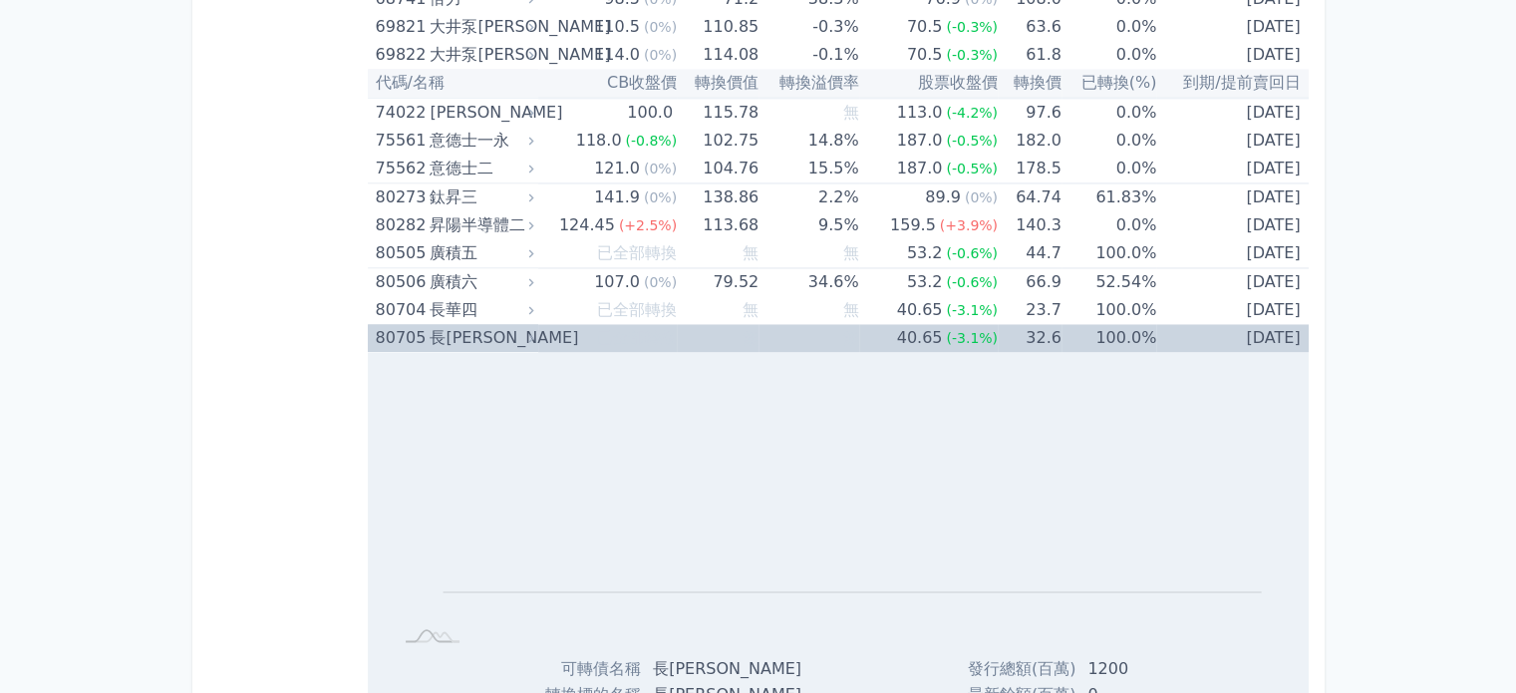
scroll to position [10863, 0]
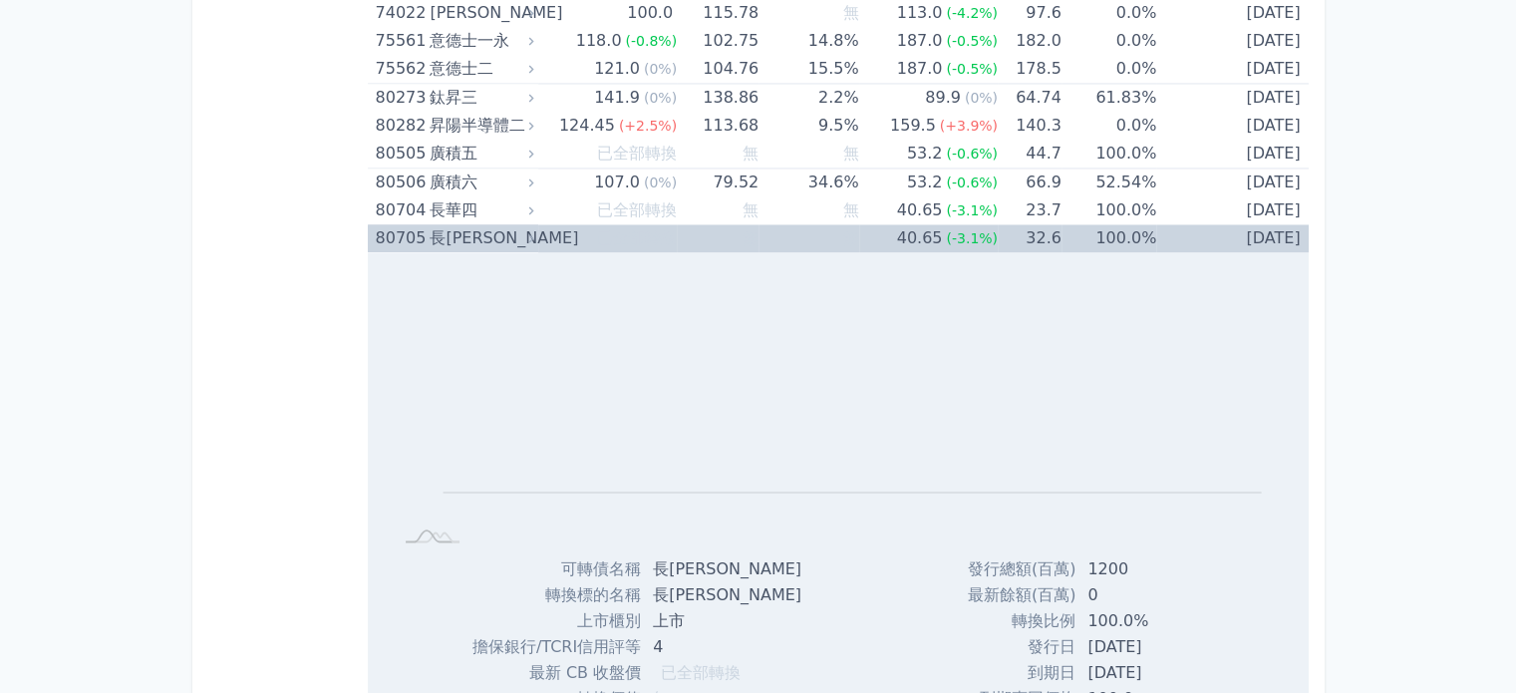
click at [399, 224] on div "80705" at bounding box center [401, 238] width 50 height 28
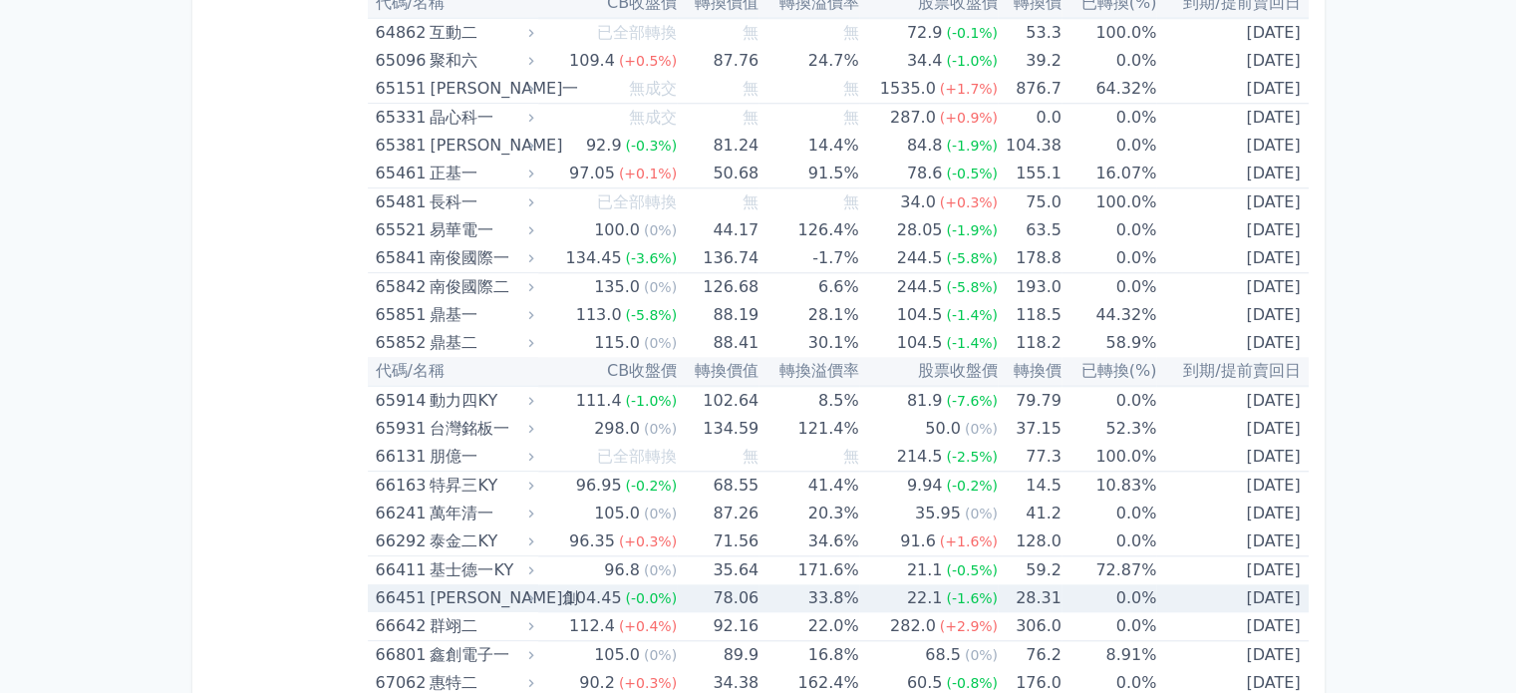
scroll to position [9073, 0]
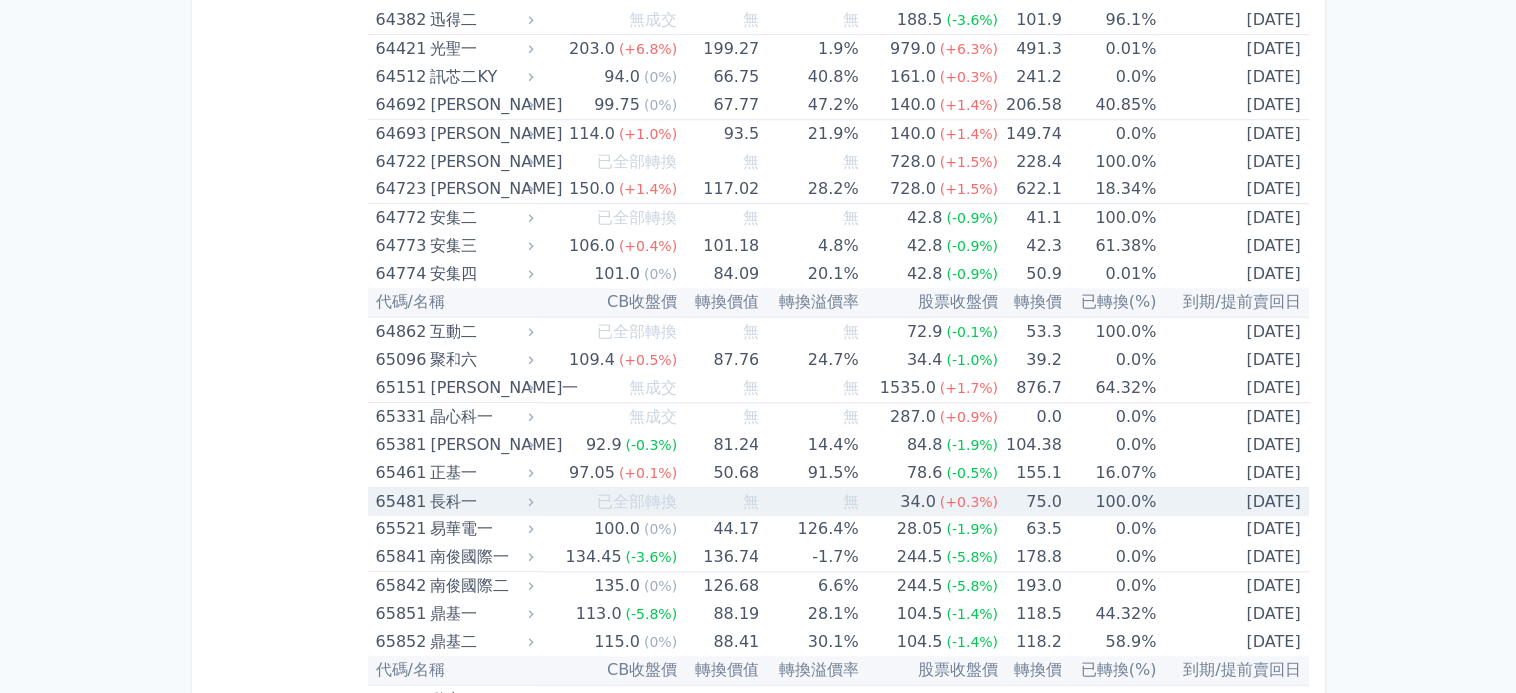
click at [394, 487] on div "65481" at bounding box center [401, 501] width 50 height 28
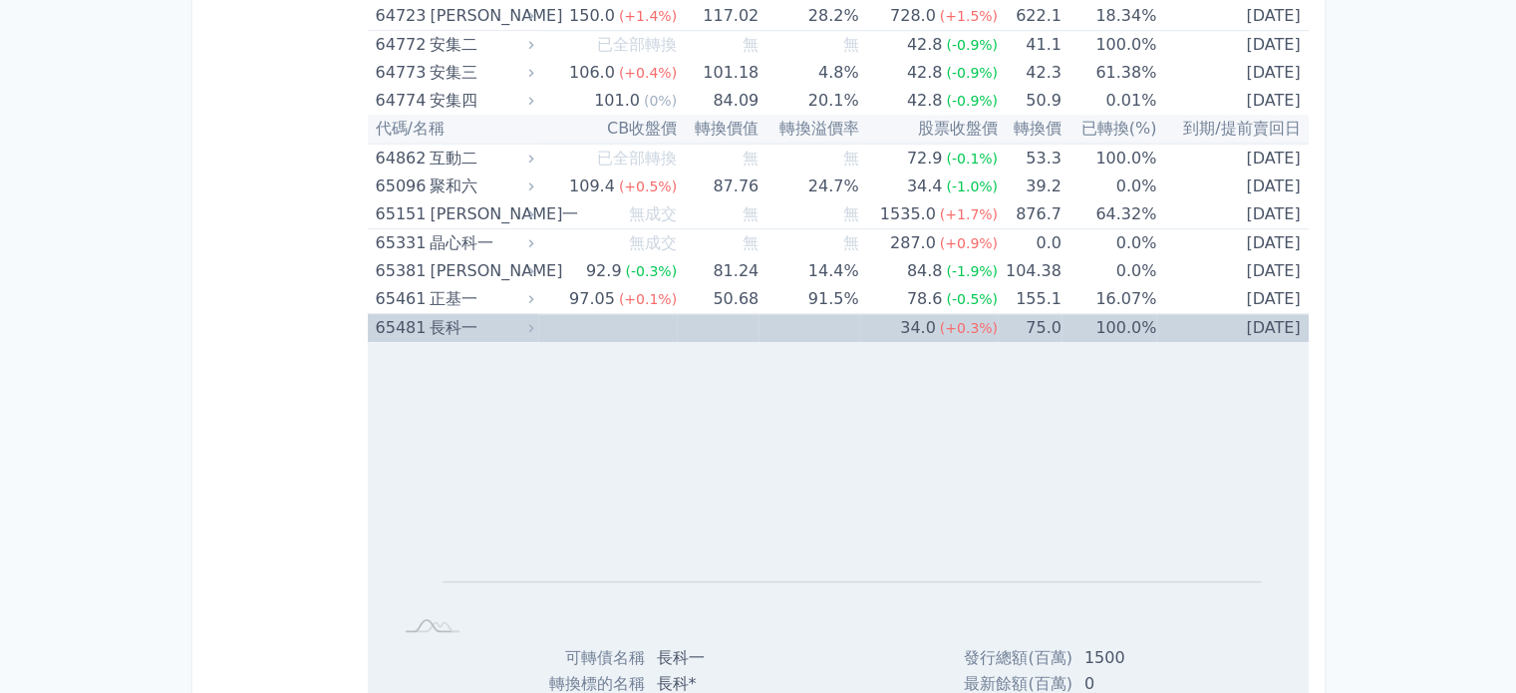
scroll to position [9372, 0]
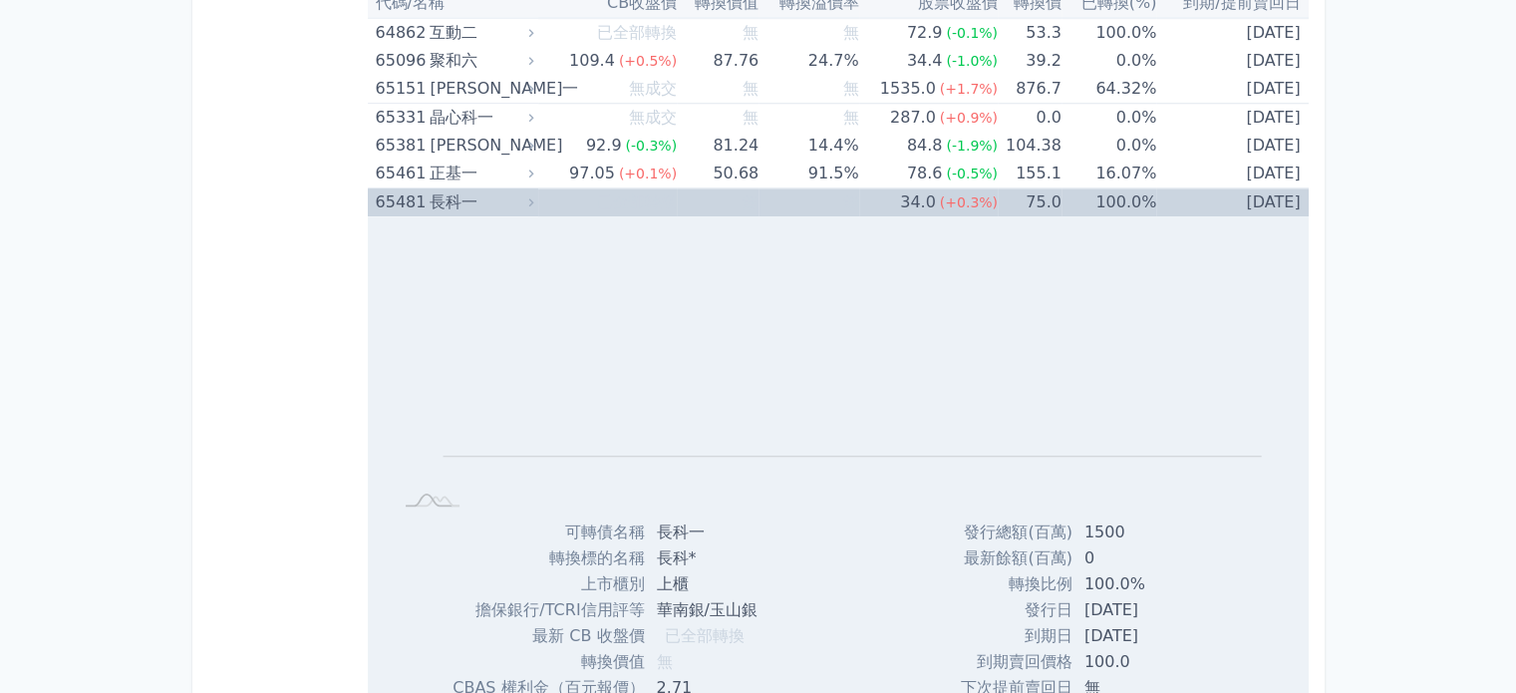
click at [403, 188] on div "65481" at bounding box center [401, 202] width 50 height 28
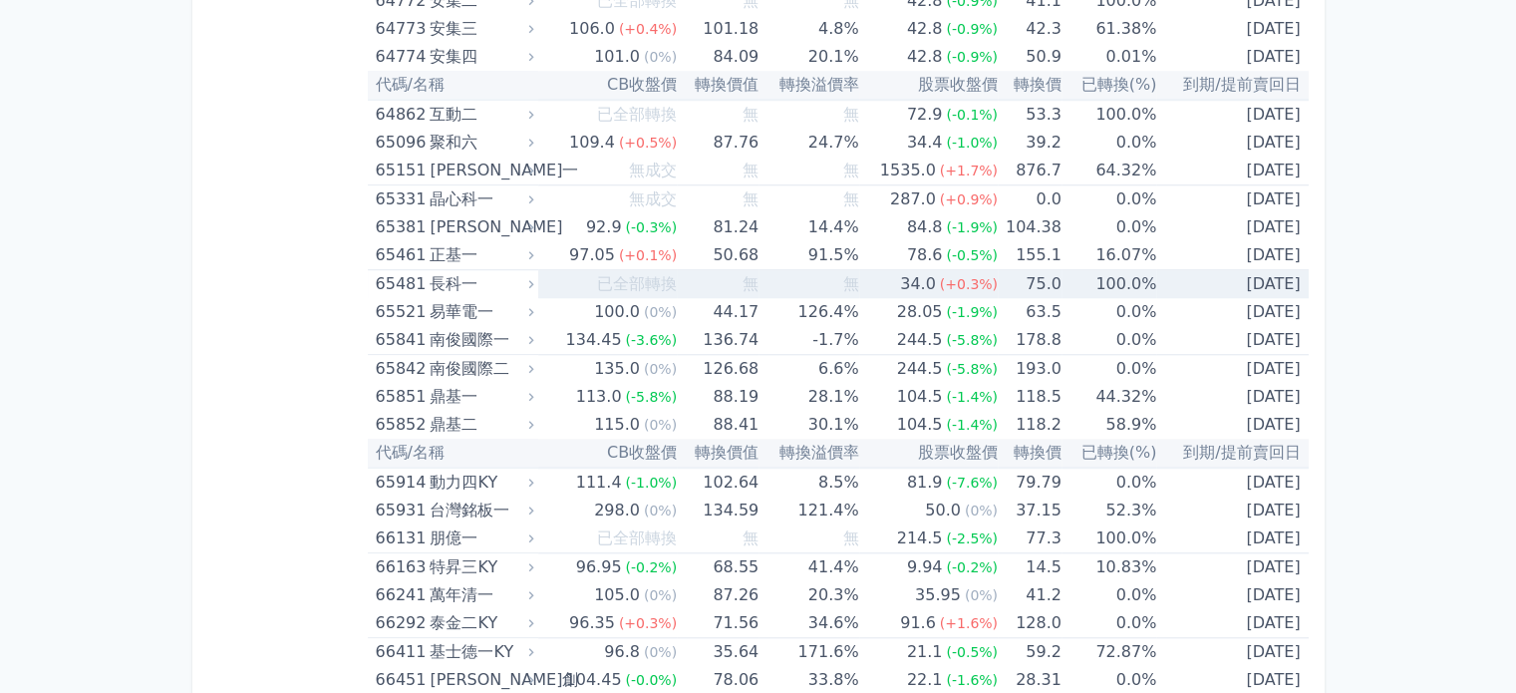
scroll to position [9173, 0]
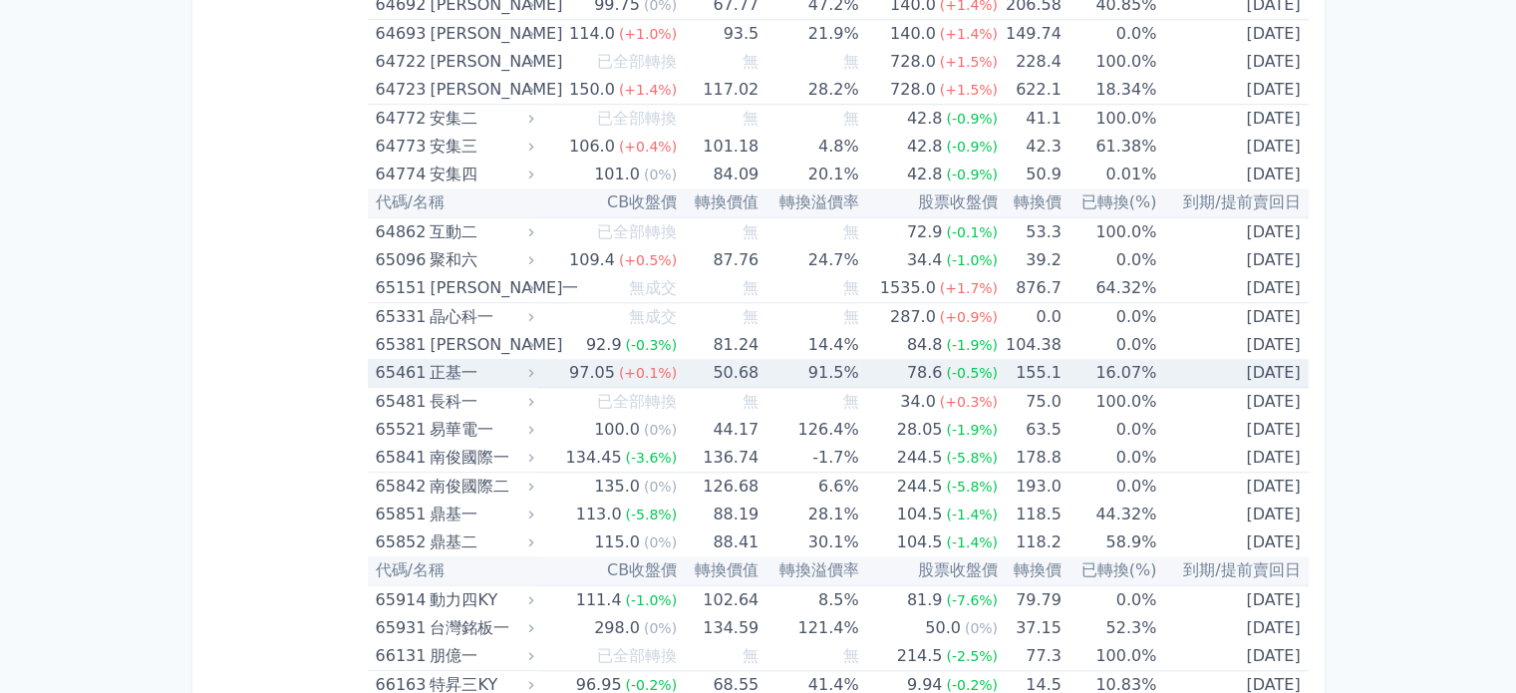
click at [377, 359] on div "65461" at bounding box center [401, 373] width 50 height 28
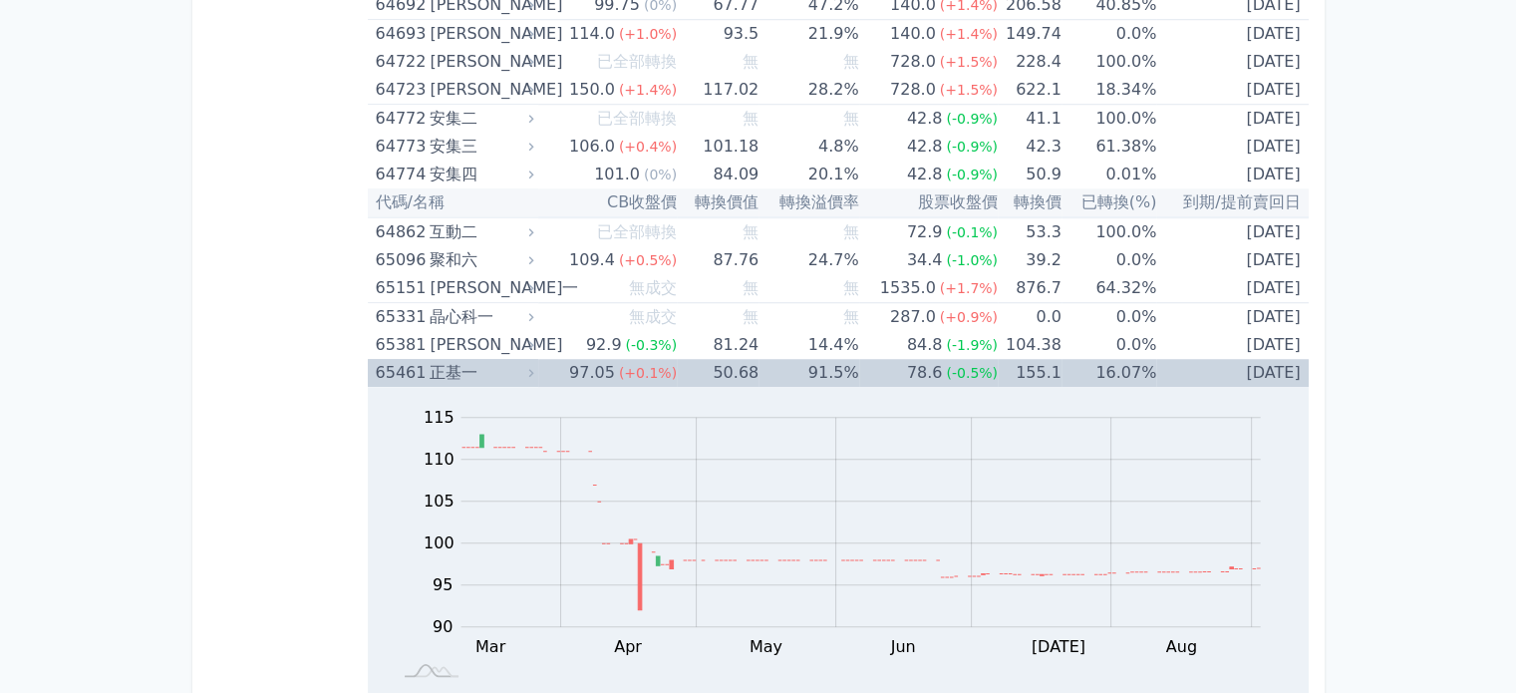
click at [377, 359] on div "65461" at bounding box center [401, 373] width 50 height 28
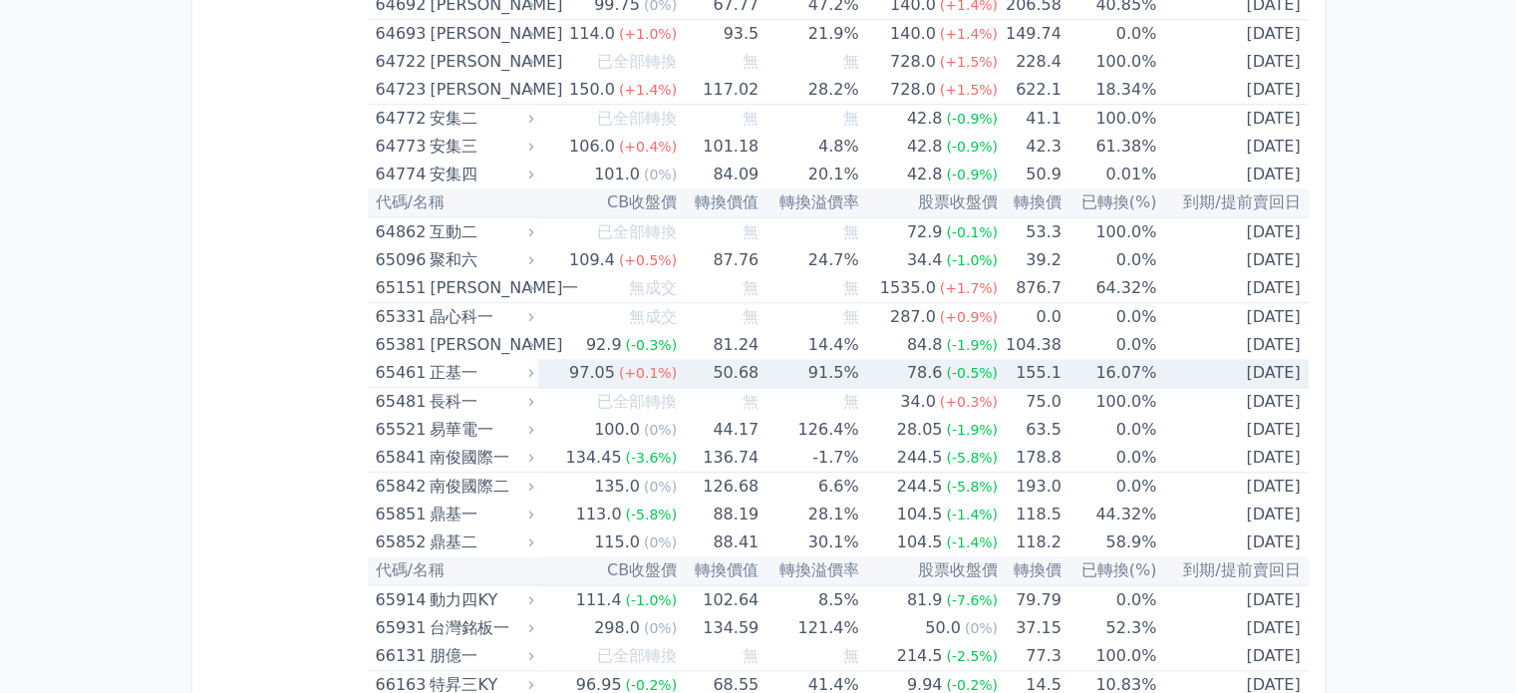
click at [377, 359] on div "65461" at bounding box center [401, 373] width 50 height 28
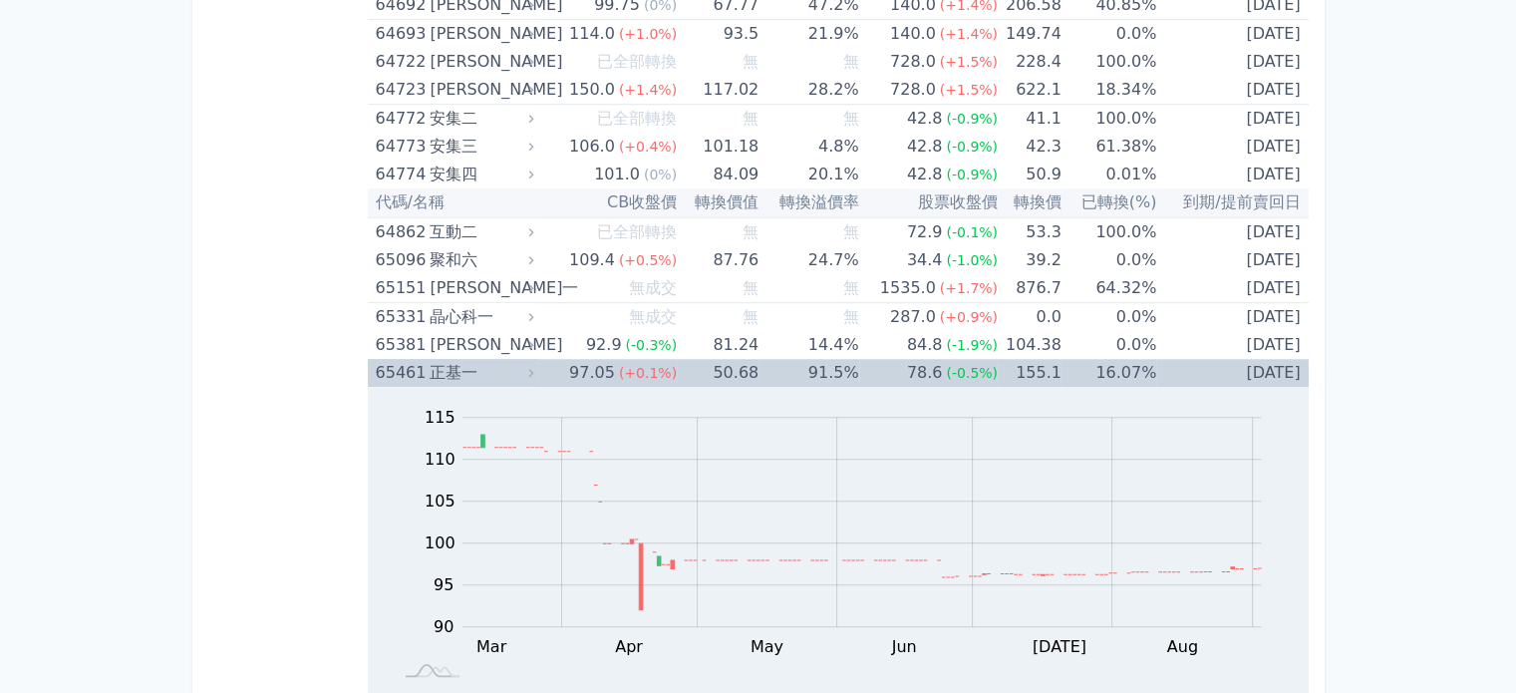
click at [377, 359] on div "65461" at bounding box center [401, 373] width 50 height 28
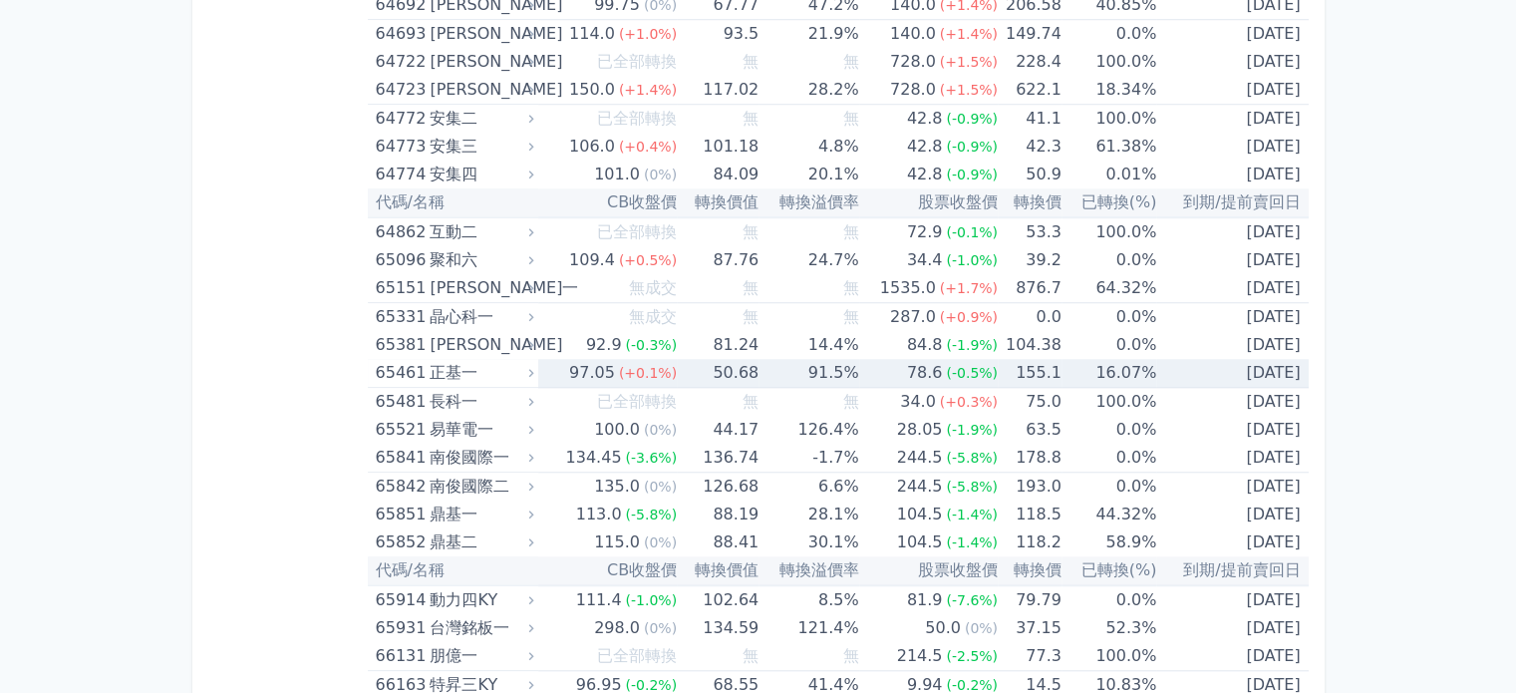
click at [377, 359] on div "65461" at bounding box center [401, 373] width 50 height 28
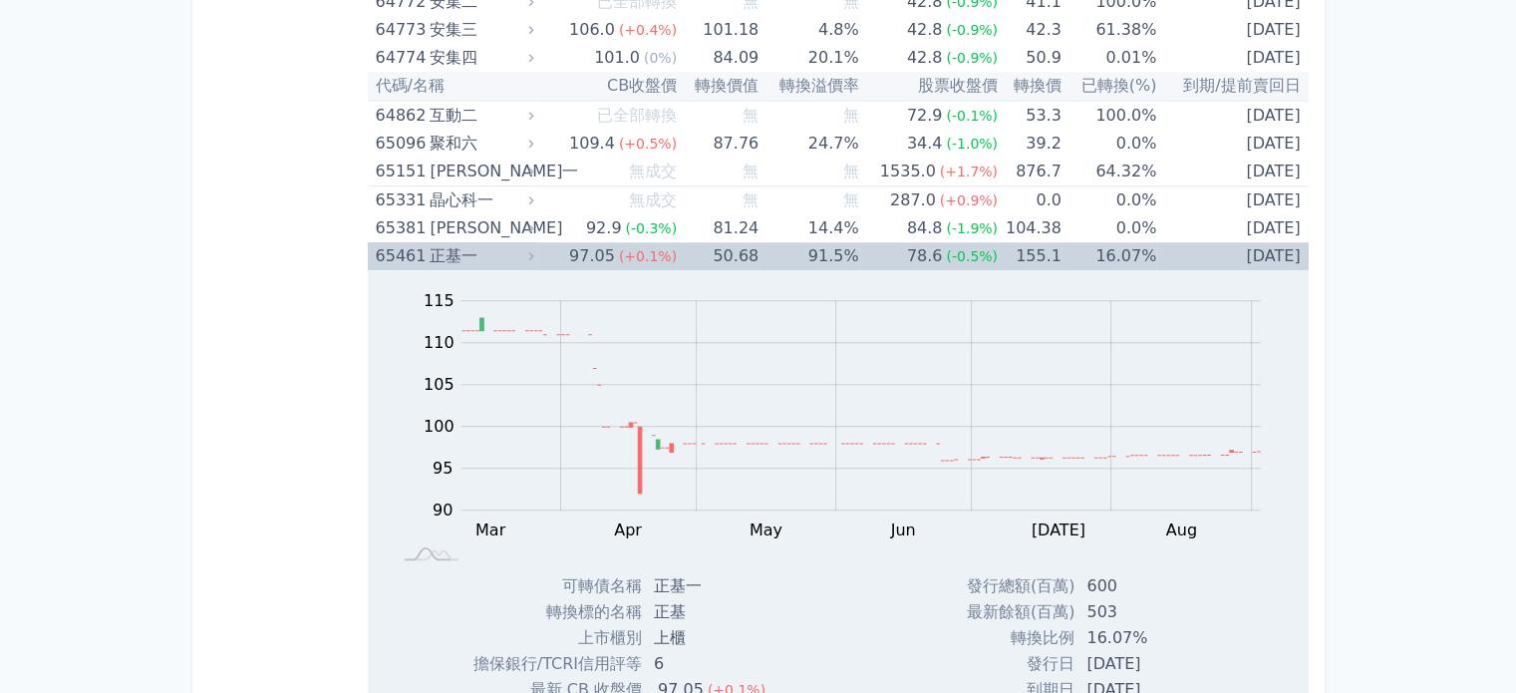
scroll to position [9272, 0]
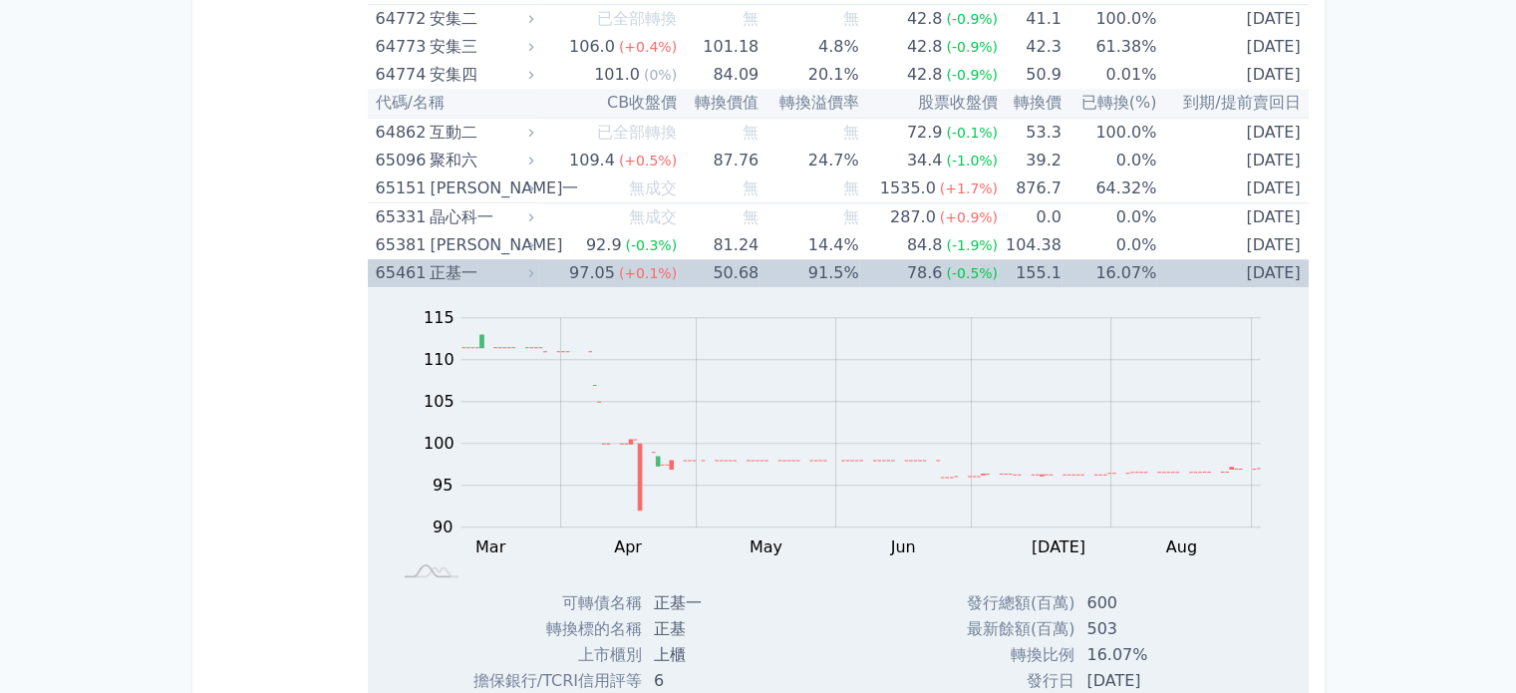
click at [399, 259] on div "65461" at bounding box center [401, 273] width 50 height 28
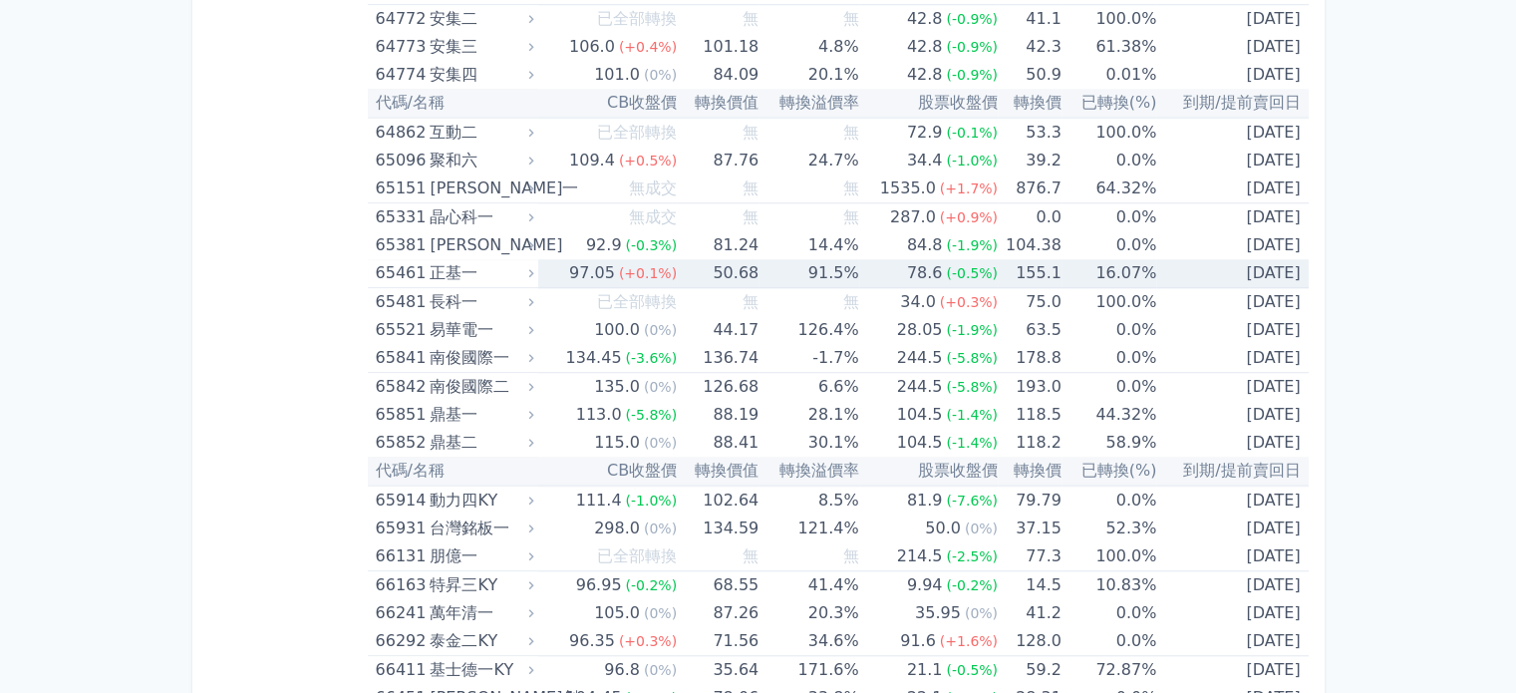
click at [399, 259] on div "65461" at bounding box center [401, 273] width 50 height 28
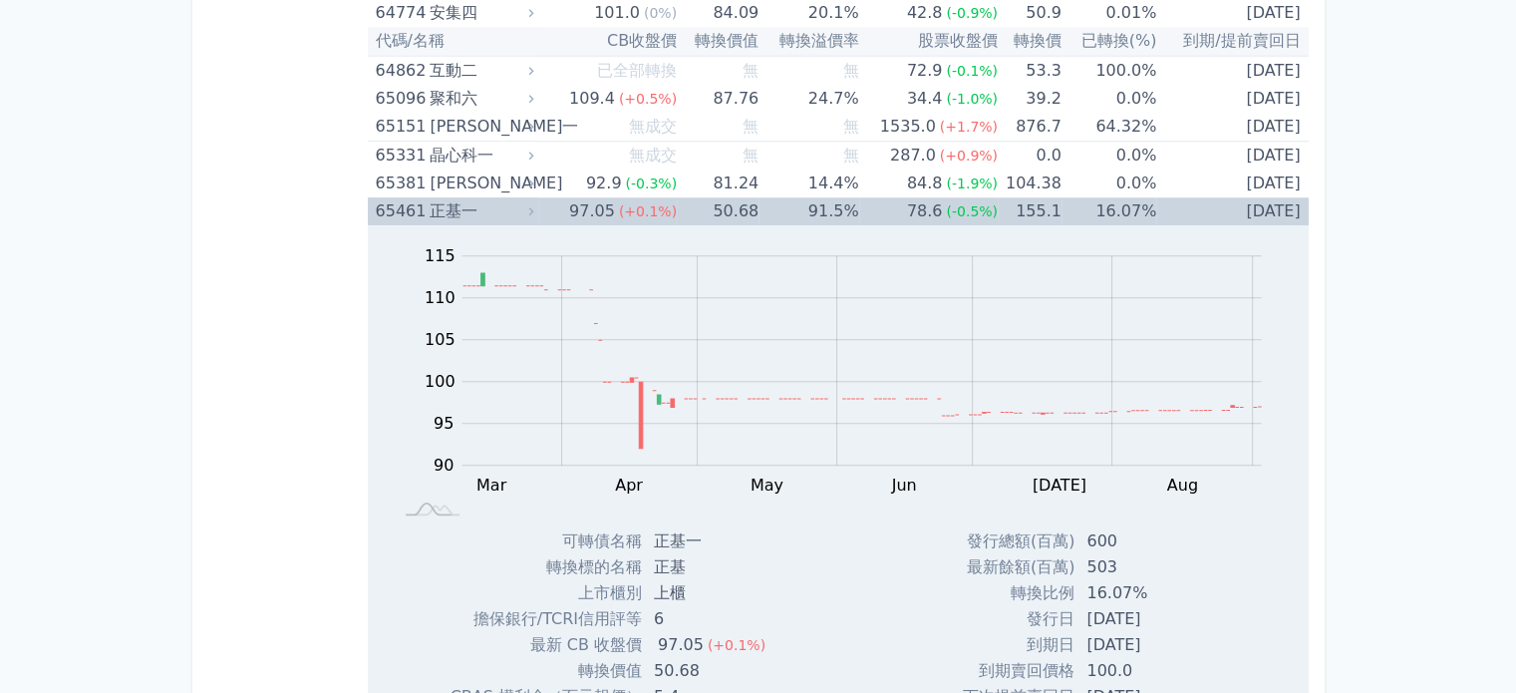
scroll to position [9073, 0]
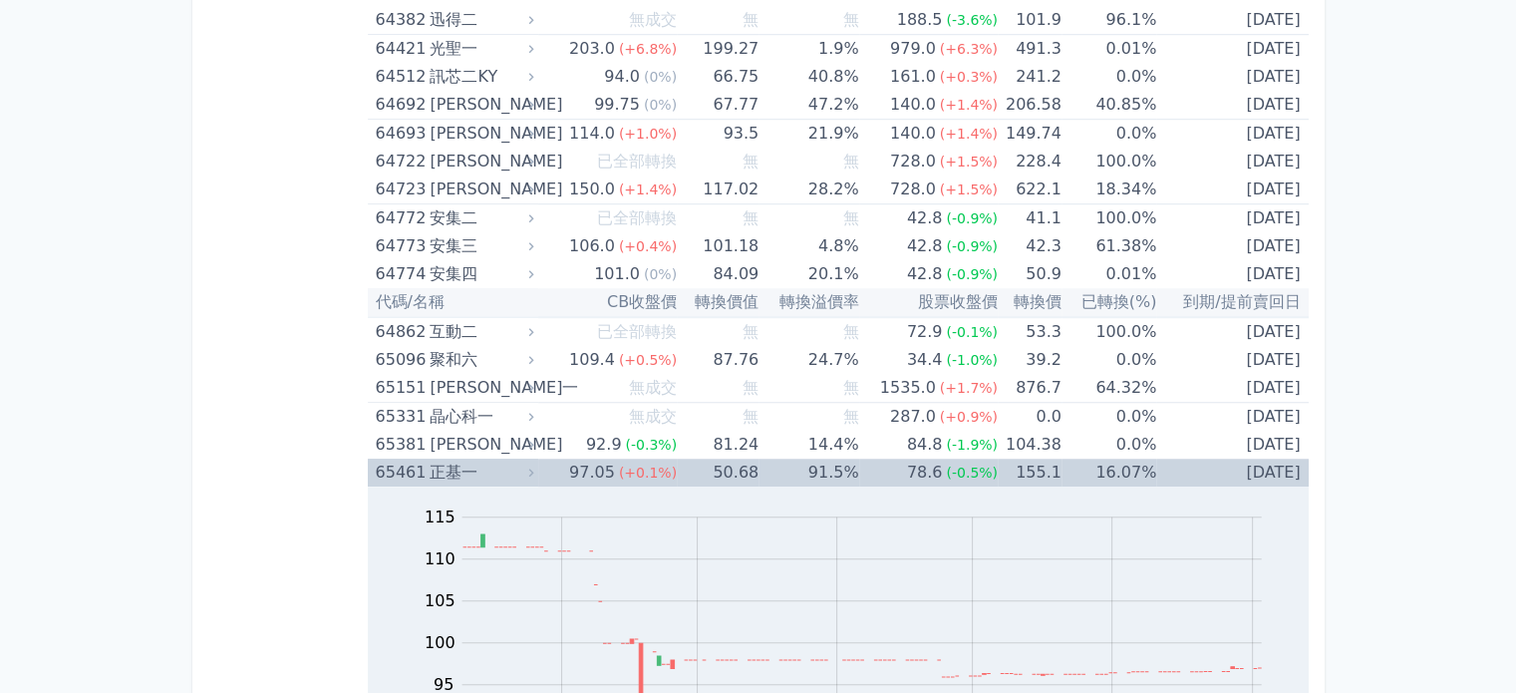
click at [405, 458] on div "65461" at bounding box center [401, 472] width 50 height 28
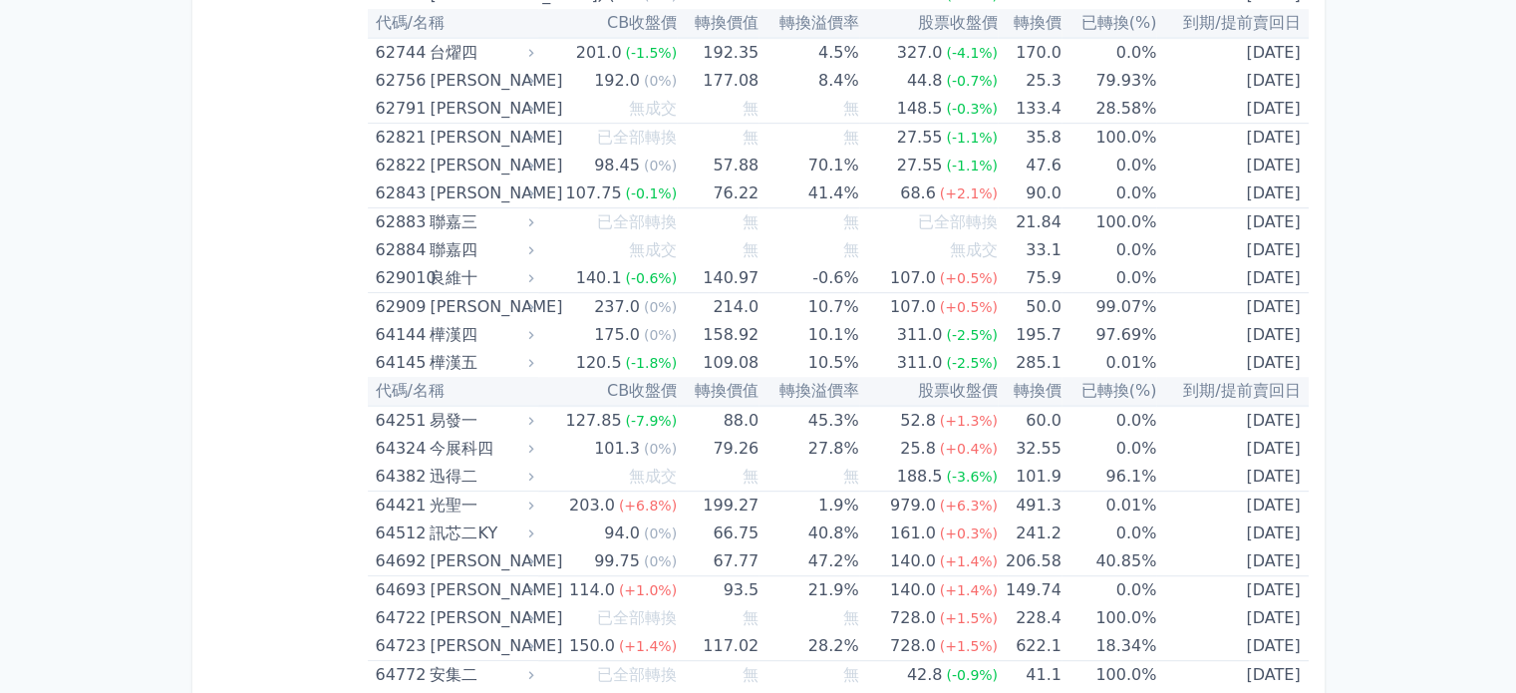
scroll to position [8575, 0]
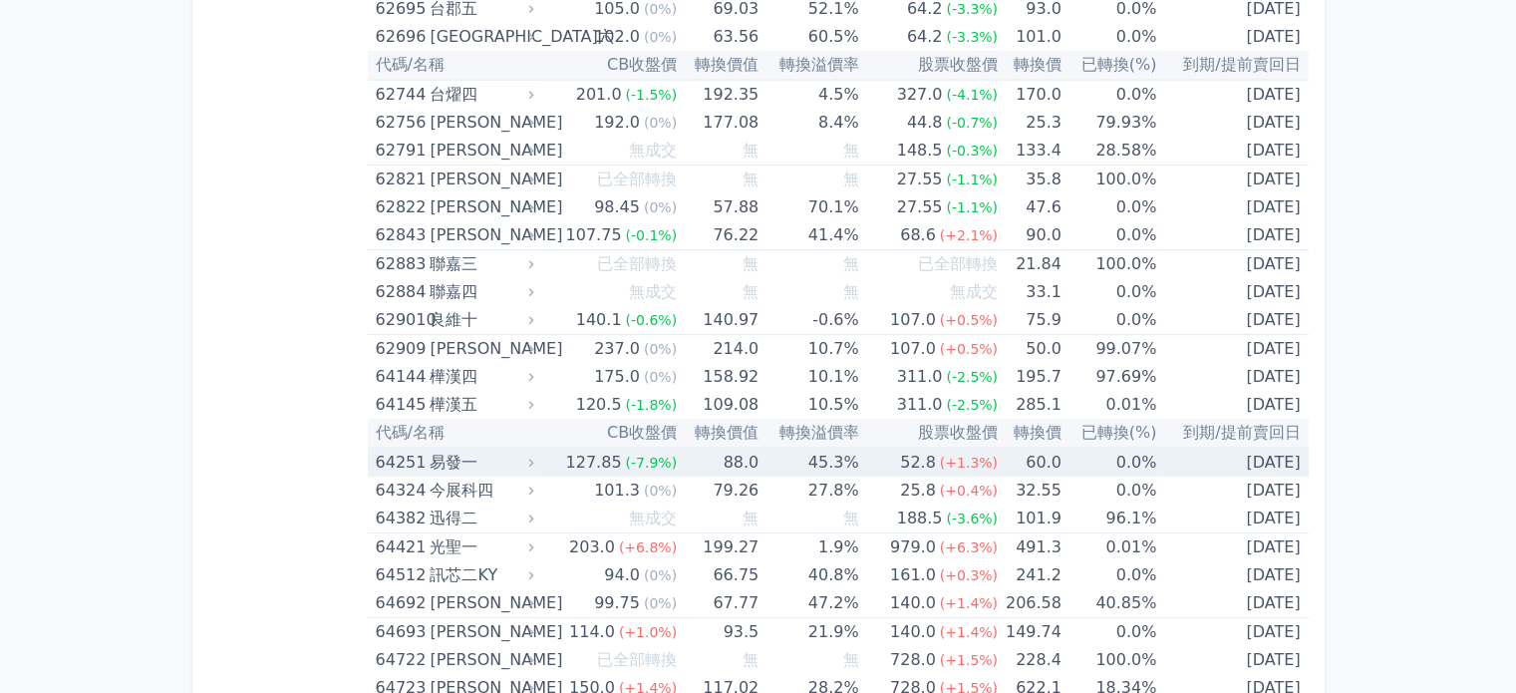
click at [393, 448] on div "64251" at bounding box center [401, 462] width 50 height 28
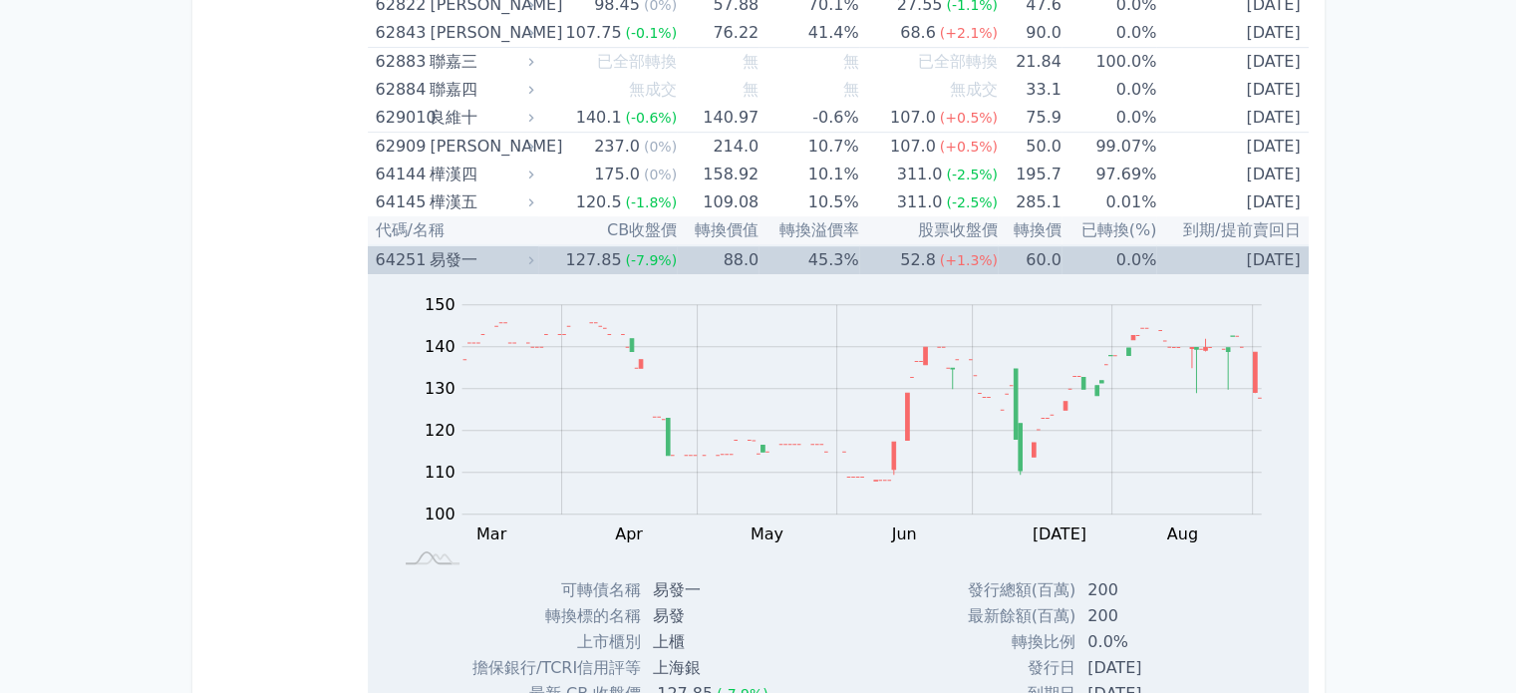
scroll to position [8674, 0]
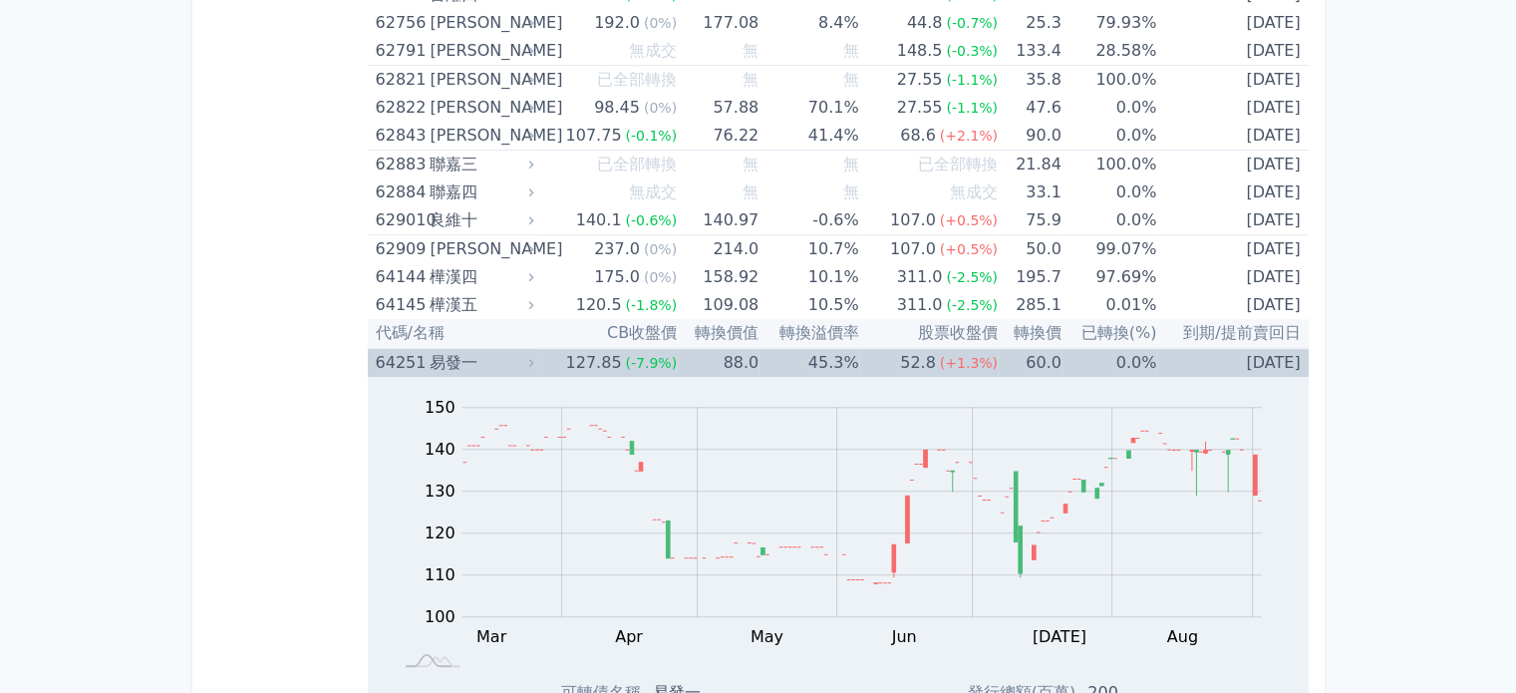
click at [387, 349] on div "64251" at bounding box center [401, 363] width 50 height 28
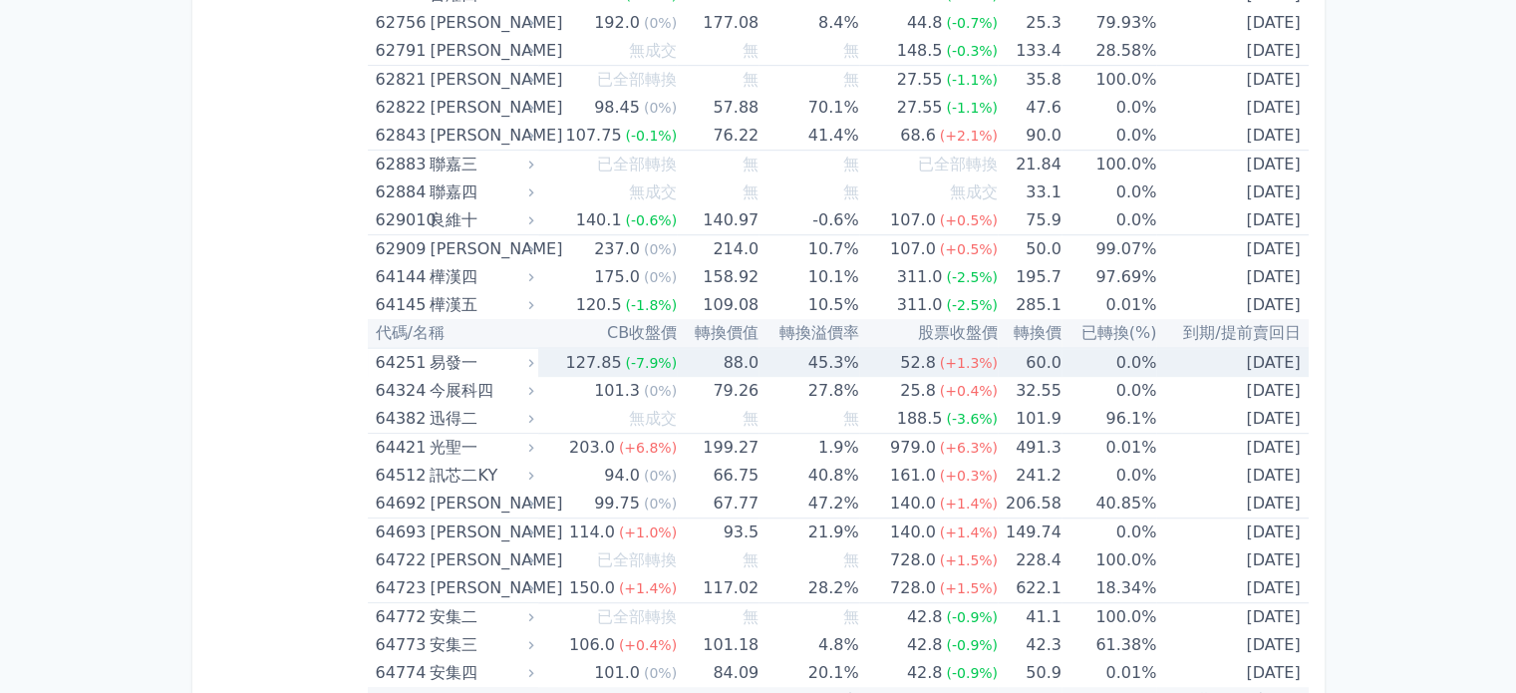
scroll to position [8375, 0]
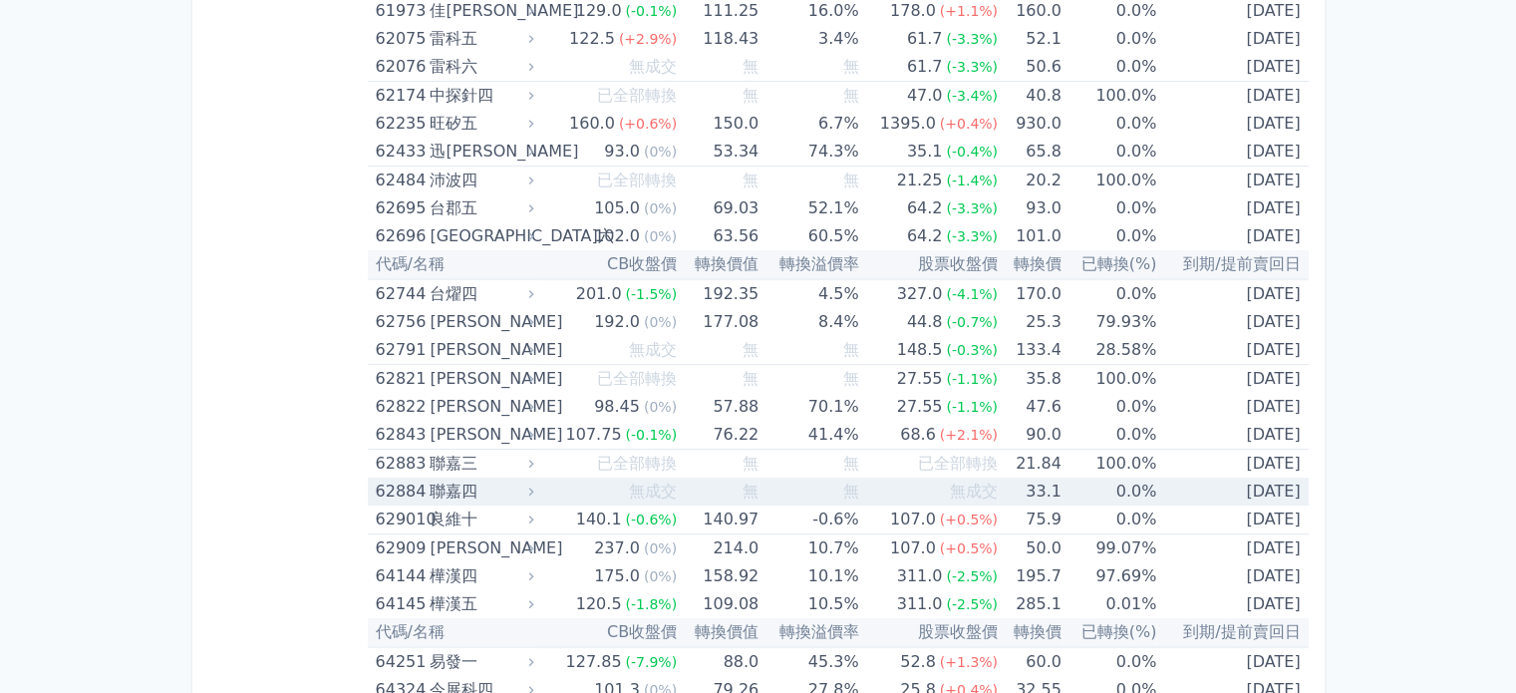
click at [391, 477] on div "62884" at bounding box center [401, 491] width 50 height 28
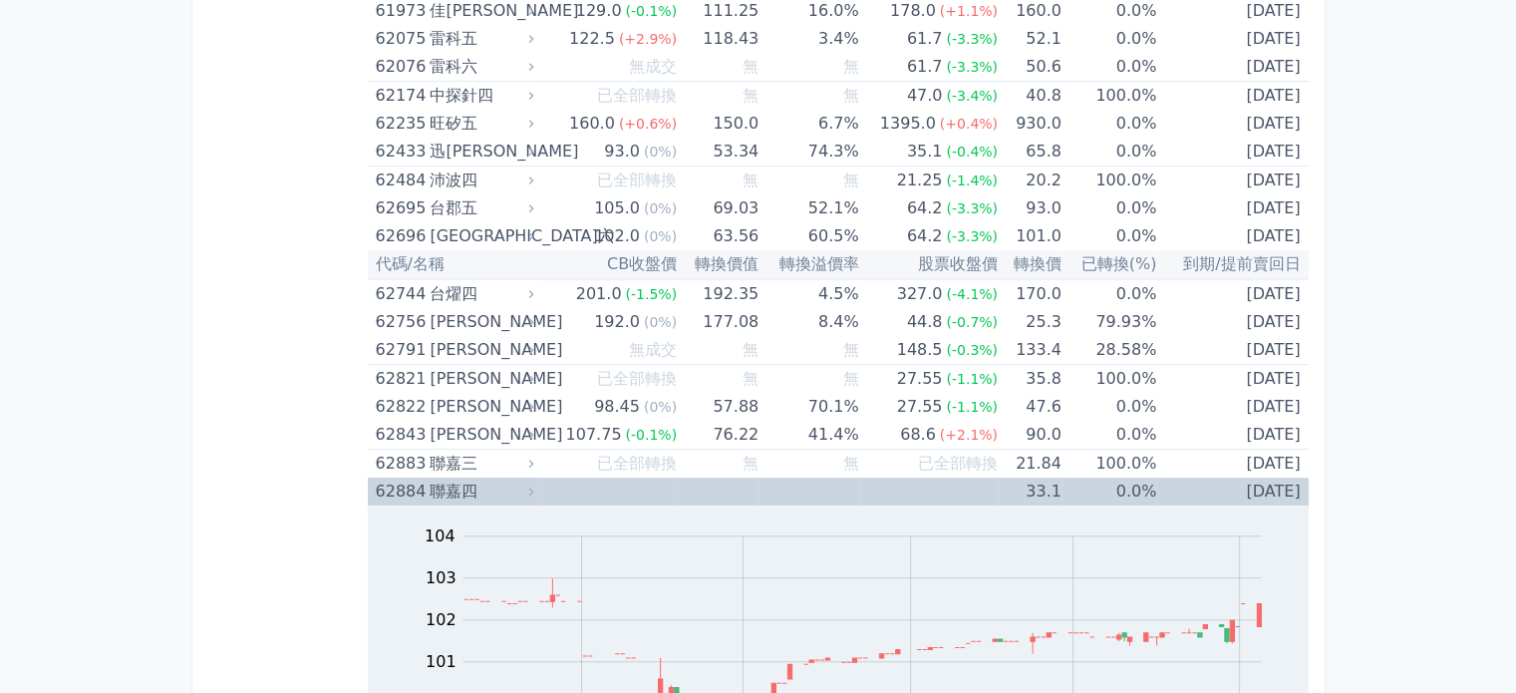
click at [391, 477] on div "62884" at bounding box center [401, 491] width 50 height 28
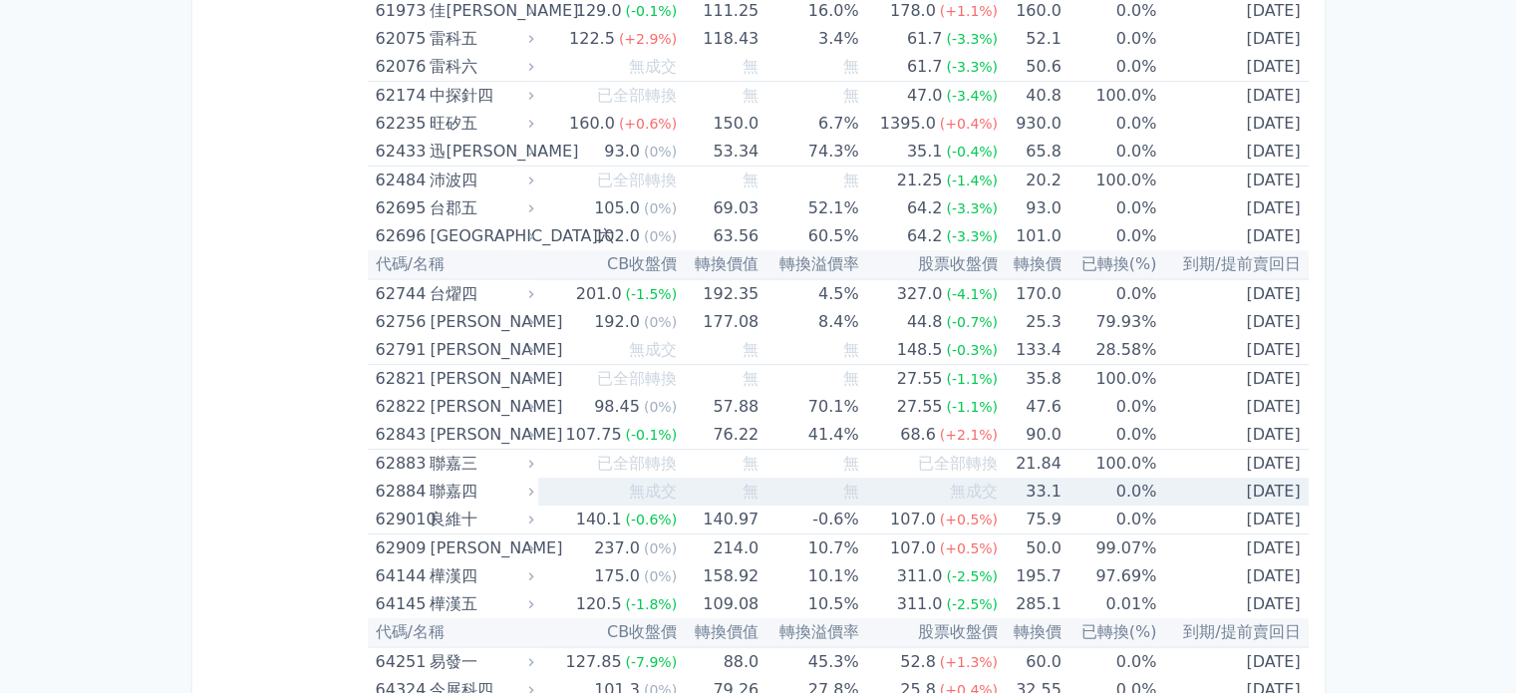
click at [390, 477] on div "62884" at bounding box center [401, 491] width 50 height 28
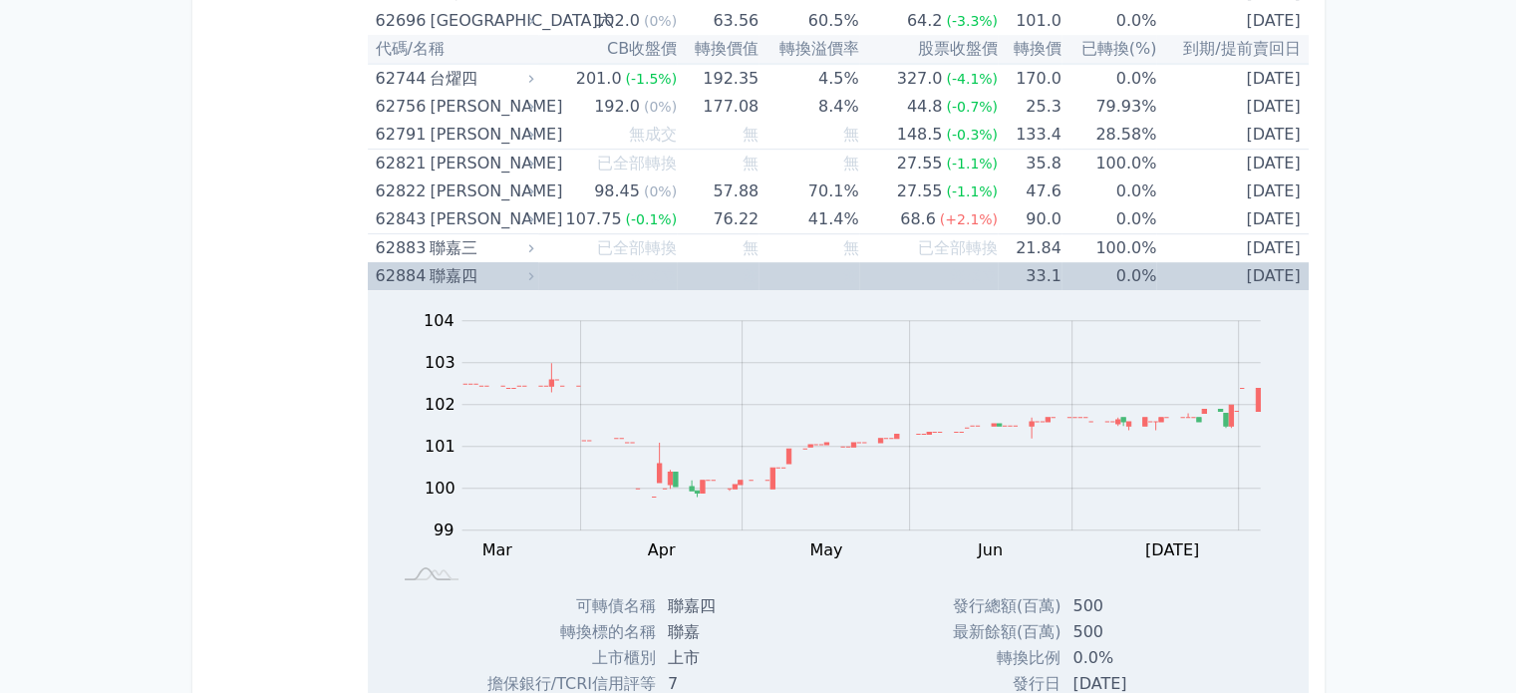
scroll to position [8475, 0]
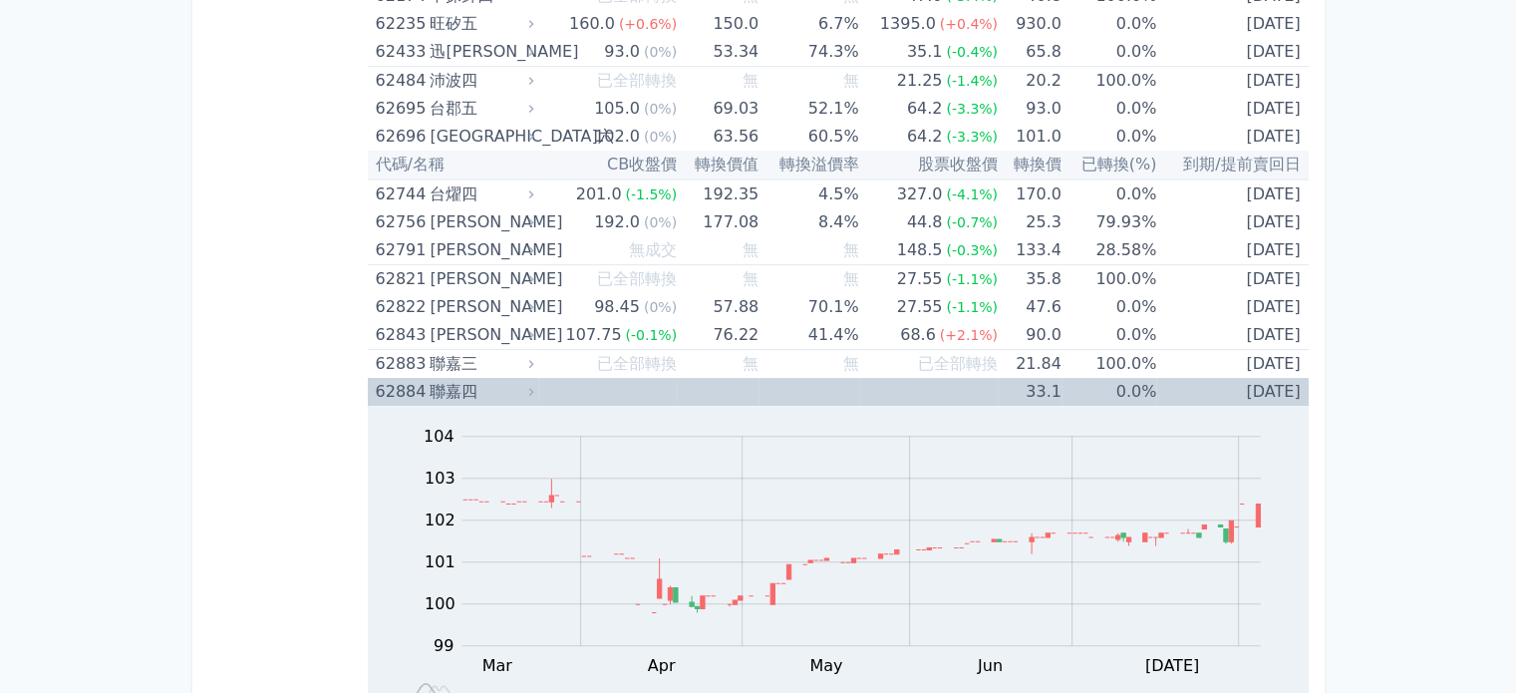
click at [411, 378] on div "62884" at bounding box center [401, 392] width 50 height 28
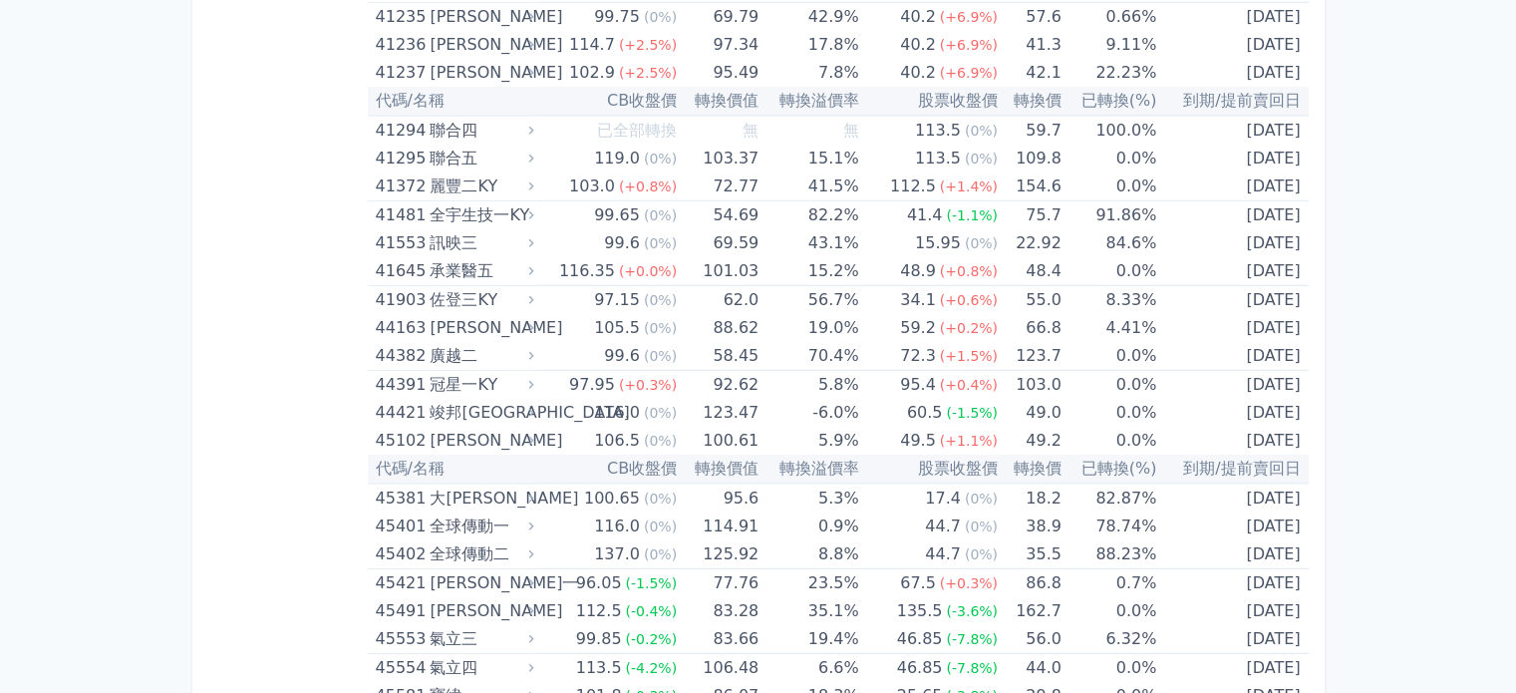
scroll to position [5585, 0]
